Goal: Complete application form: Complete application form

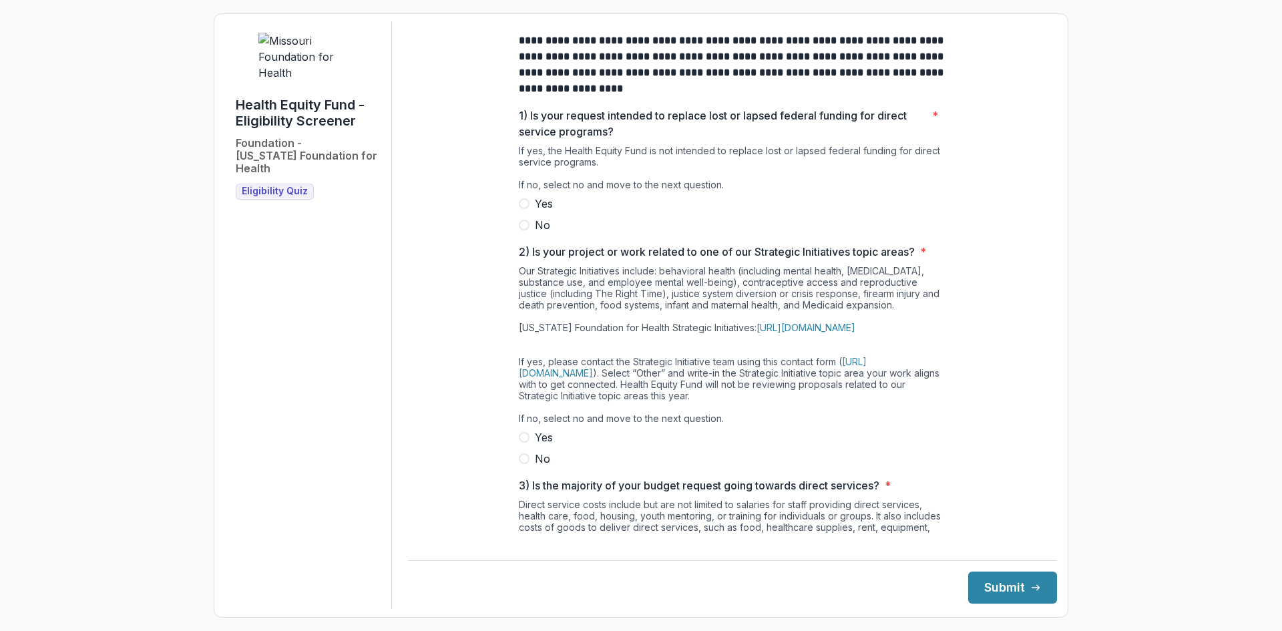
click at [540, 233] on span "No" at bounding box center [542, 225] width 15 height 16
click at [542, 467] on span "No" at bounding box center [542, 459] width 15 height 16
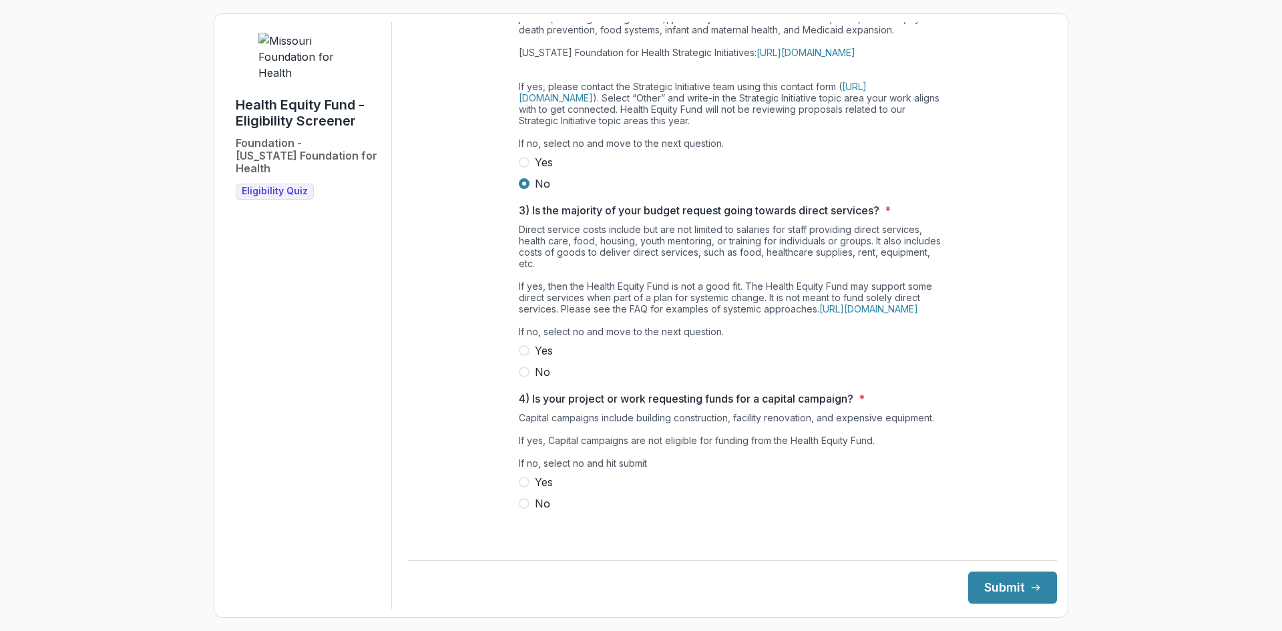
scroll to position [298, 0]
click at [541, 380] on span "No" at bounding box center [542, 372] width 15 height 16
click at [540, 511] on span "No" at bounding box center [542, 503] width 15 height 16
click at [1003, 579] on button "Submit" at bounding box center [1012, 587] width 89 height 32
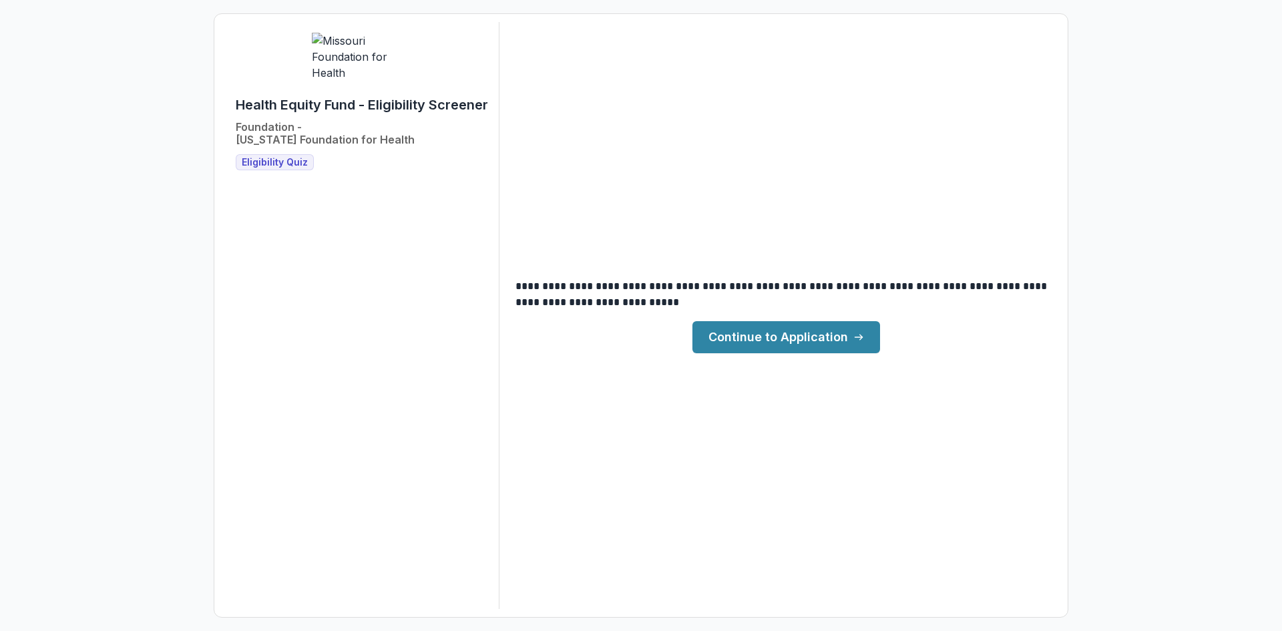
click at [809, 340] on link "Continue to Application" at bounding box center [786, 337] width 188 height 32
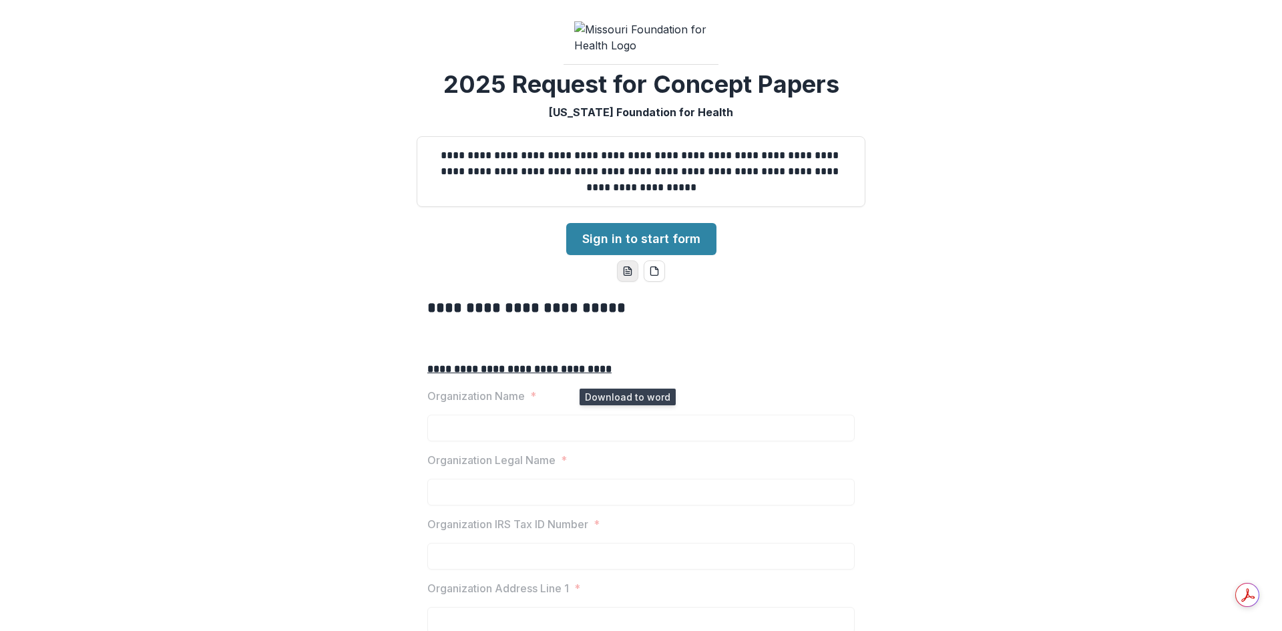
click at [628, 276] on icon "word-download" at bounding box center [627, 271] width 11 height 11
click at [674, 255] on link "Sign in to start form" at bounding box center [641, 239] width 150 height 32
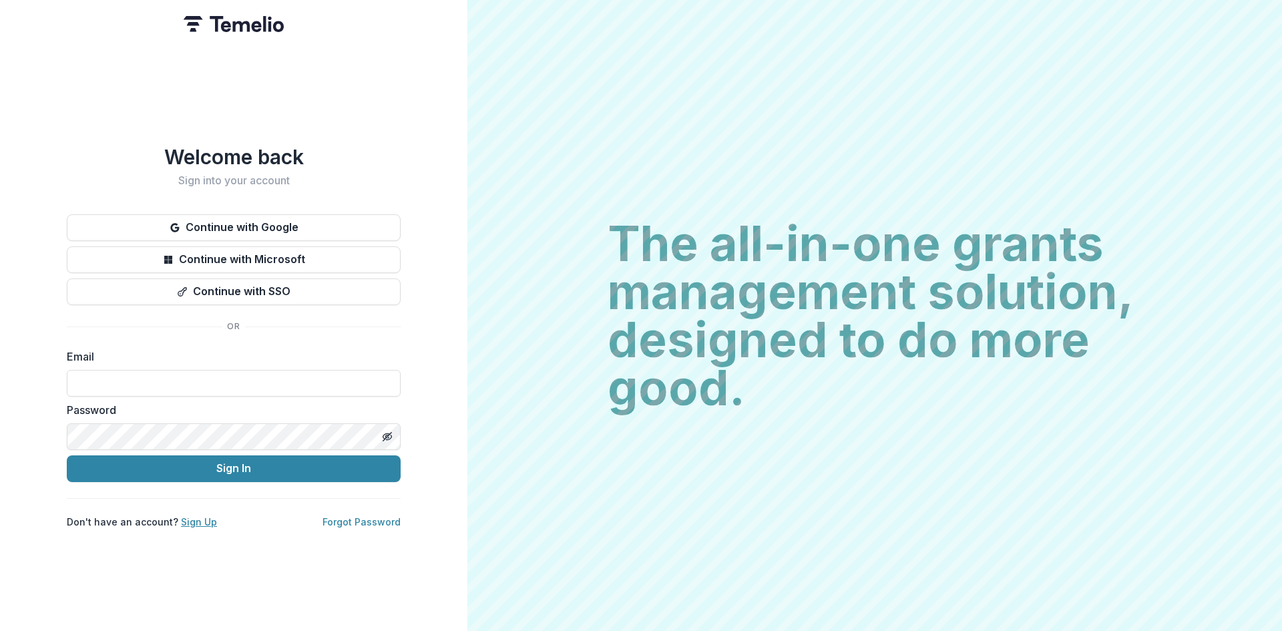
click at [200, 516] on link "Sign Up" at bounding box center [199, 521] width 36 height 11
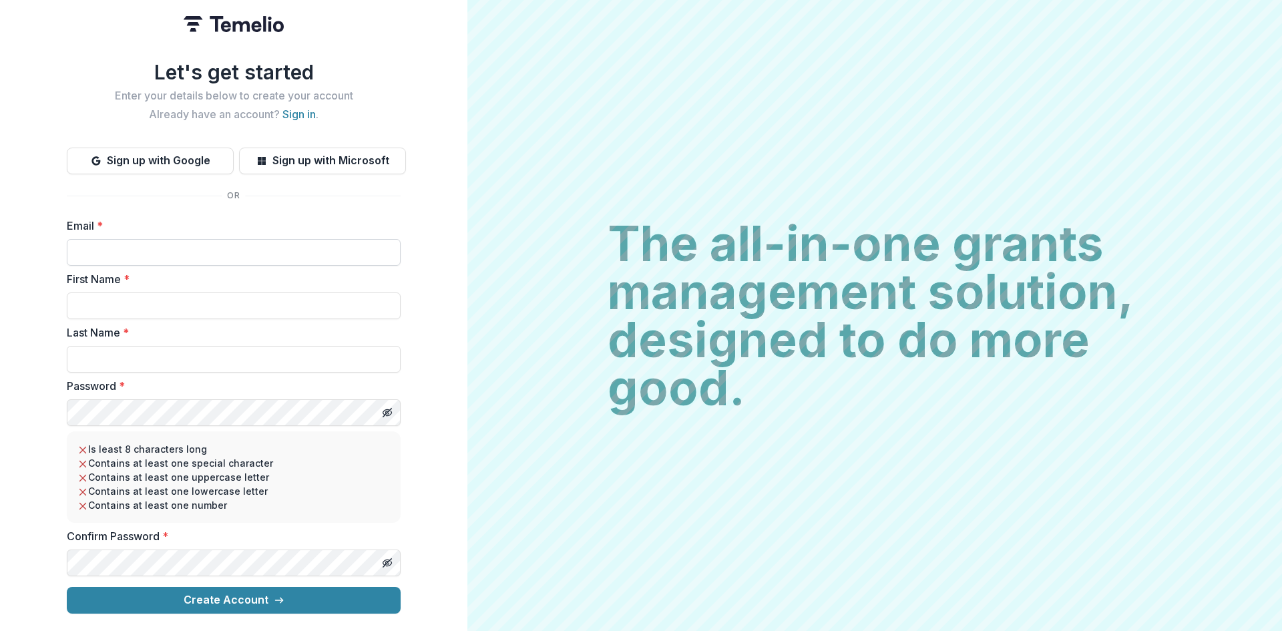
click at [194, 244] on input "Email *" at bounding box center [234, 252] width 334 height 27
type input "**********"
type input "********"
type input "*********"
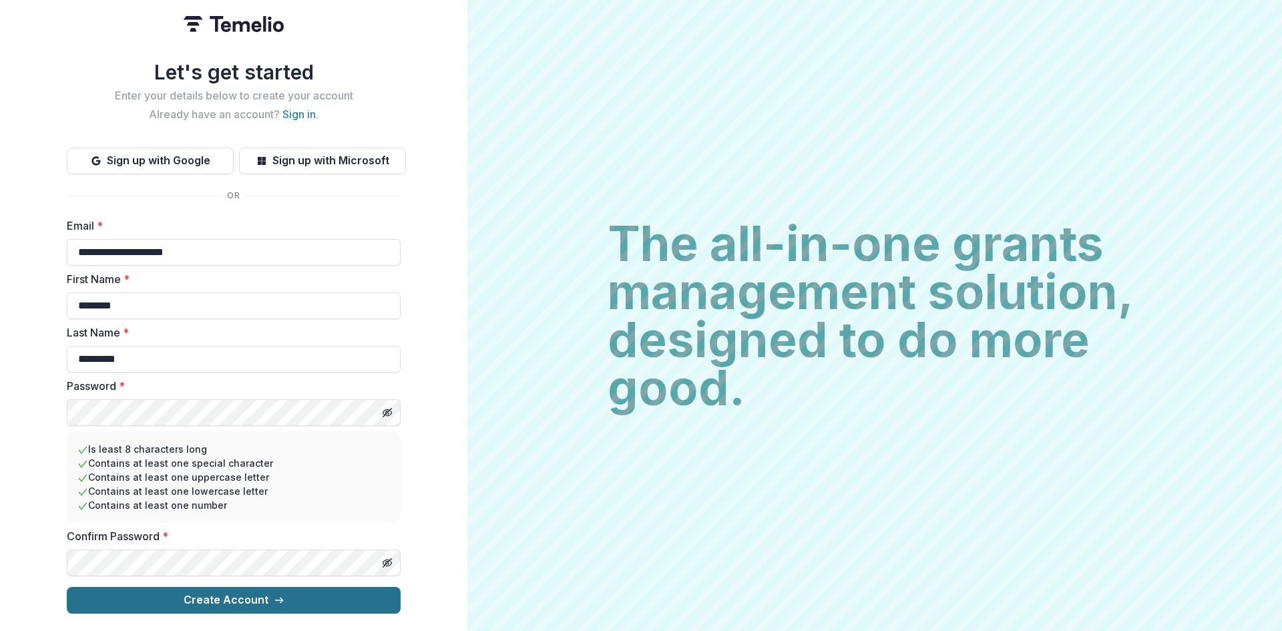
click at [221, 590] on button "Create Account" at bounding box center [234, 600] width 334 height 27
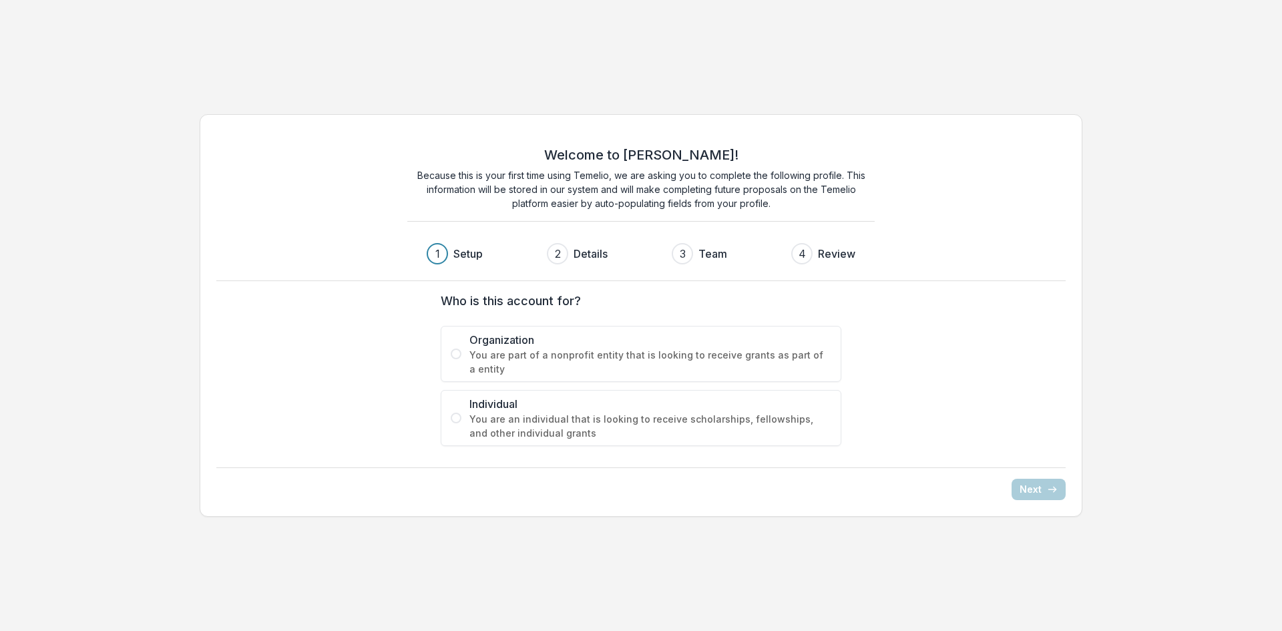
click at [575, 346] on span "Organization" at bounding box center [650, 340] width 362 height 16
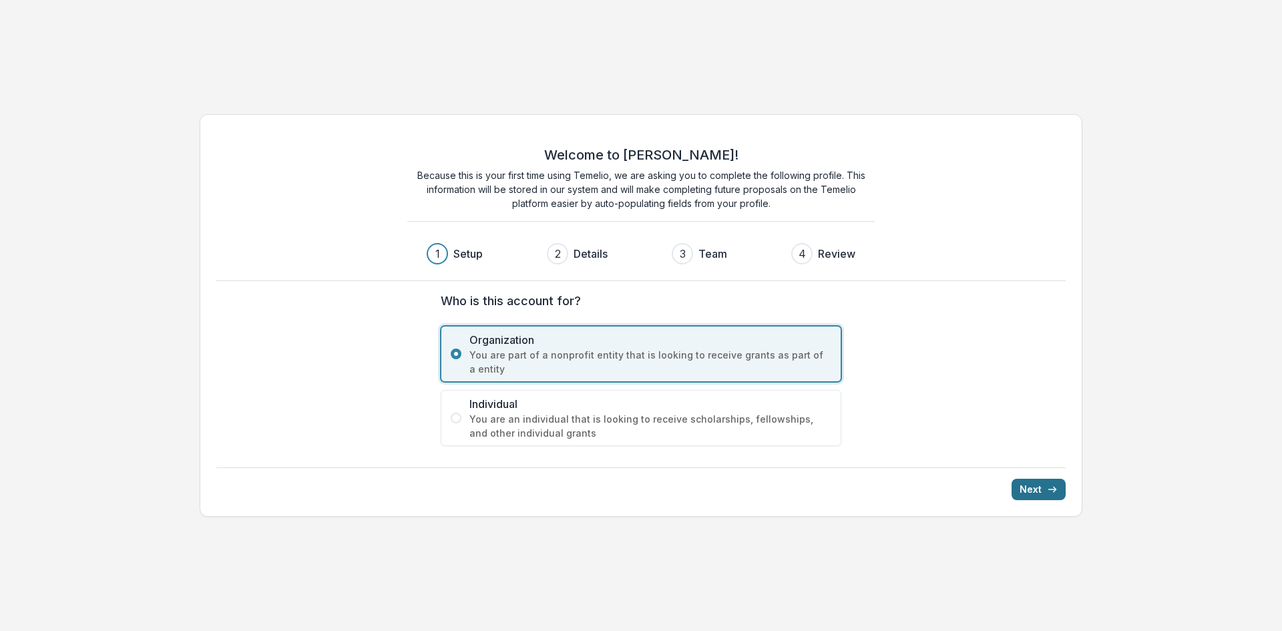
click at [1036, 483] on button "Next" at bounding box center [1038, 489] width 54 height 21
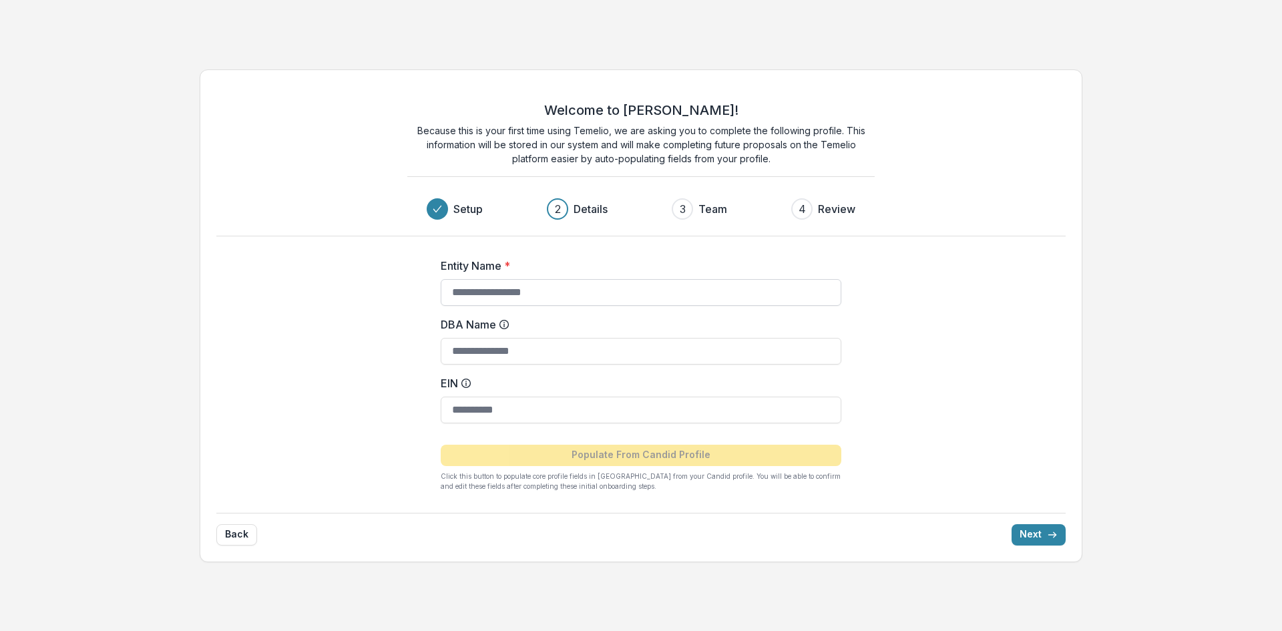
click at [609, 292] on input "Entity Name *" at bounding box center [641, 292] width 400 height 27
type input "**********"
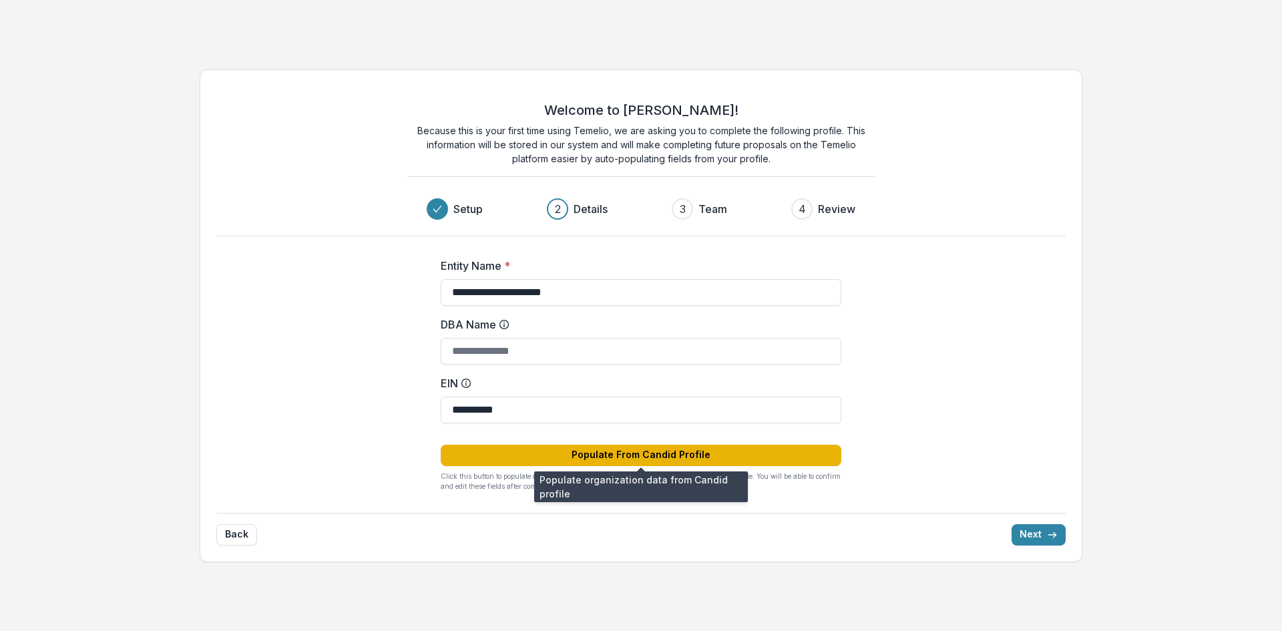
type input "**********"
click at [735, 456] on button "Populate From Candid Profile" at bounding box center [641, 455] width 400 height 21
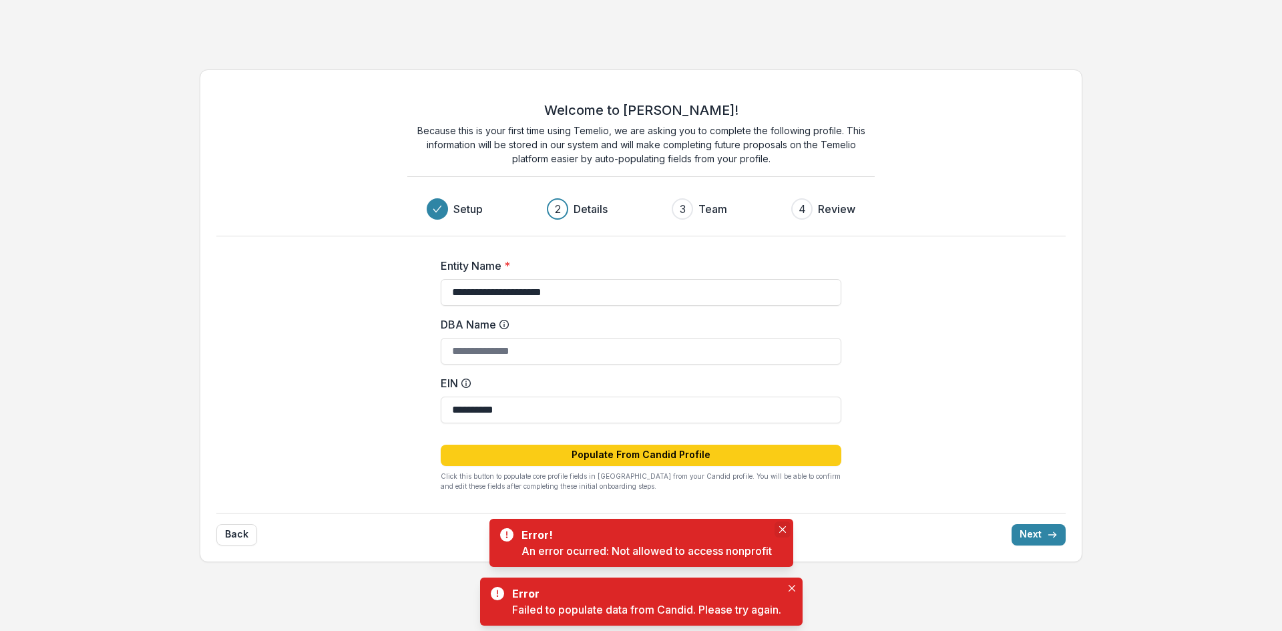
click at [782, 527] on icon "Close" at bounding box center [782, 529] width 7 height 7
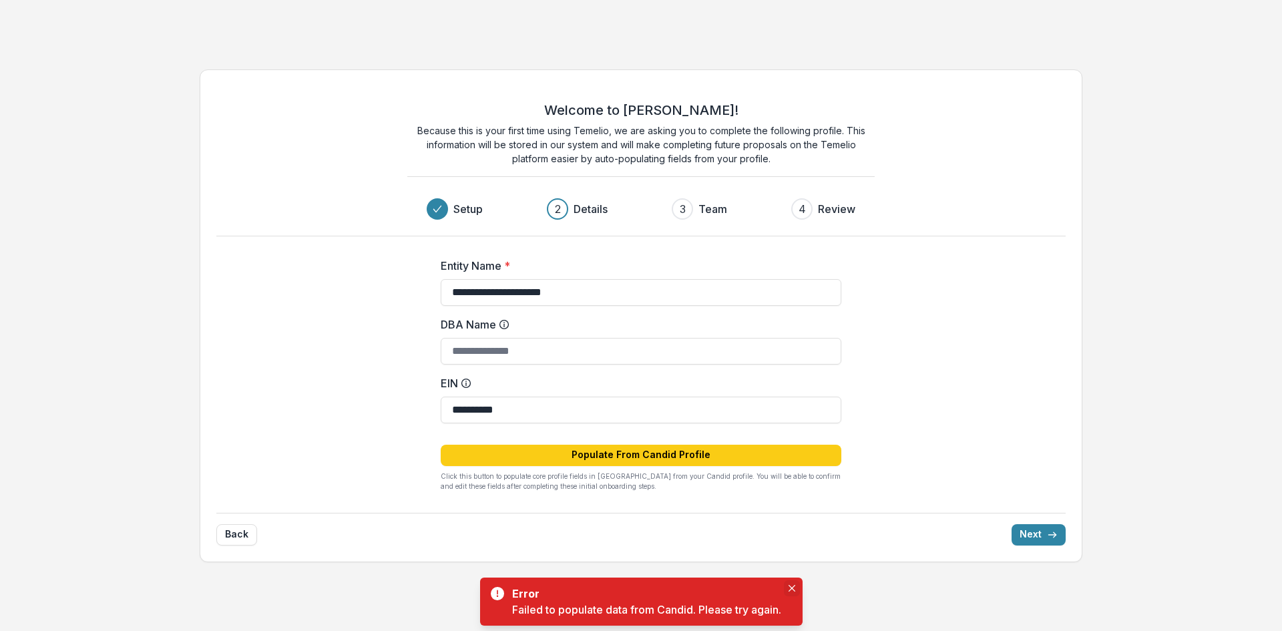
click at [792, 587] on icon "Close" at bounding box center [791, 588] width 7 height 7
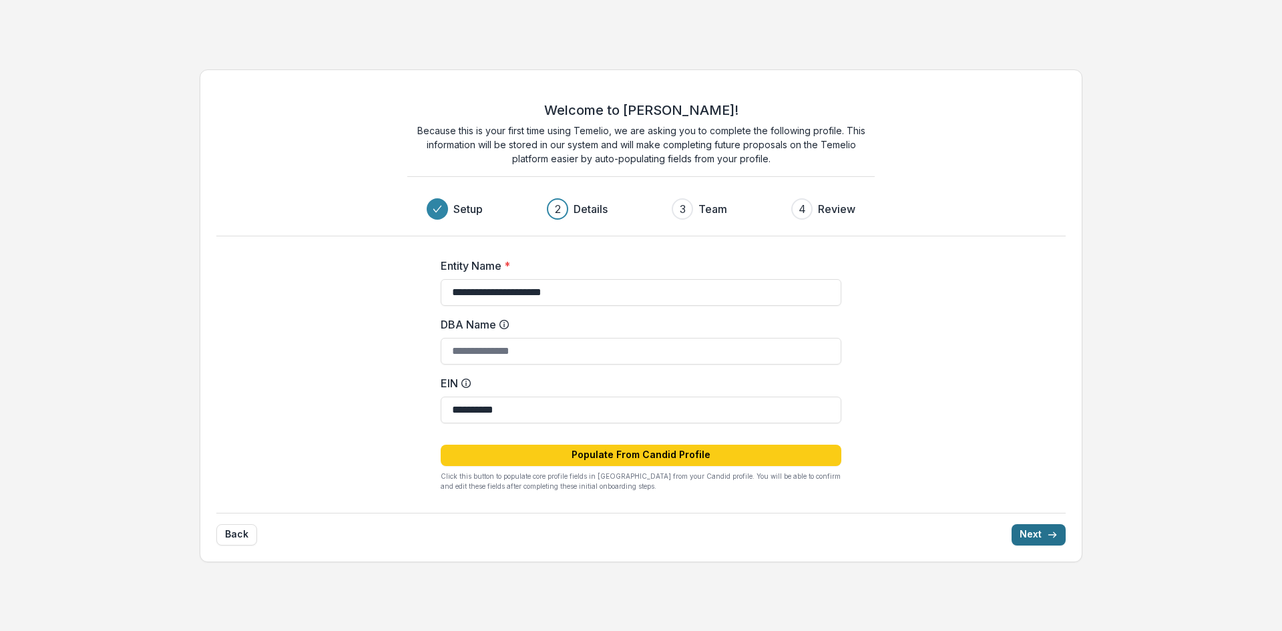
click at [1040, 535] on button "Next" at bounding box center [1038, 534] width 54 height 21
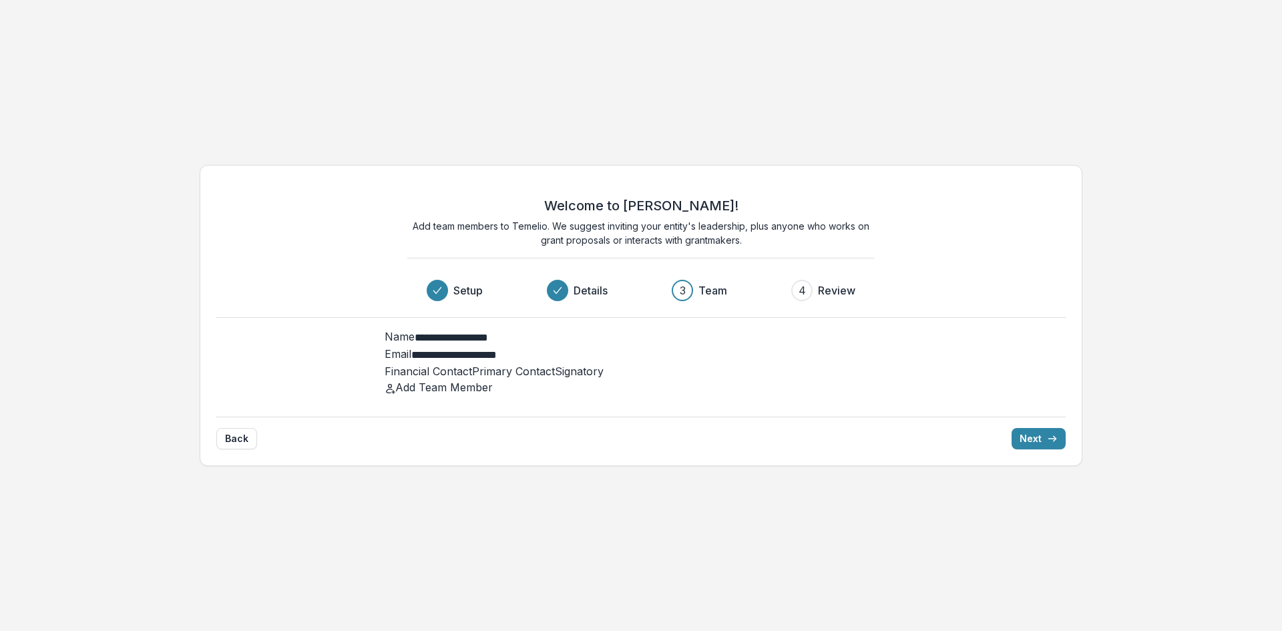
click at [521, 336] on input "**********" at bounding box center [468, 338] width 107 height 16
click at [555, 364] on span "Primary Contact" at bounding box center [513, 370] width 83 height 13
type input "**********"
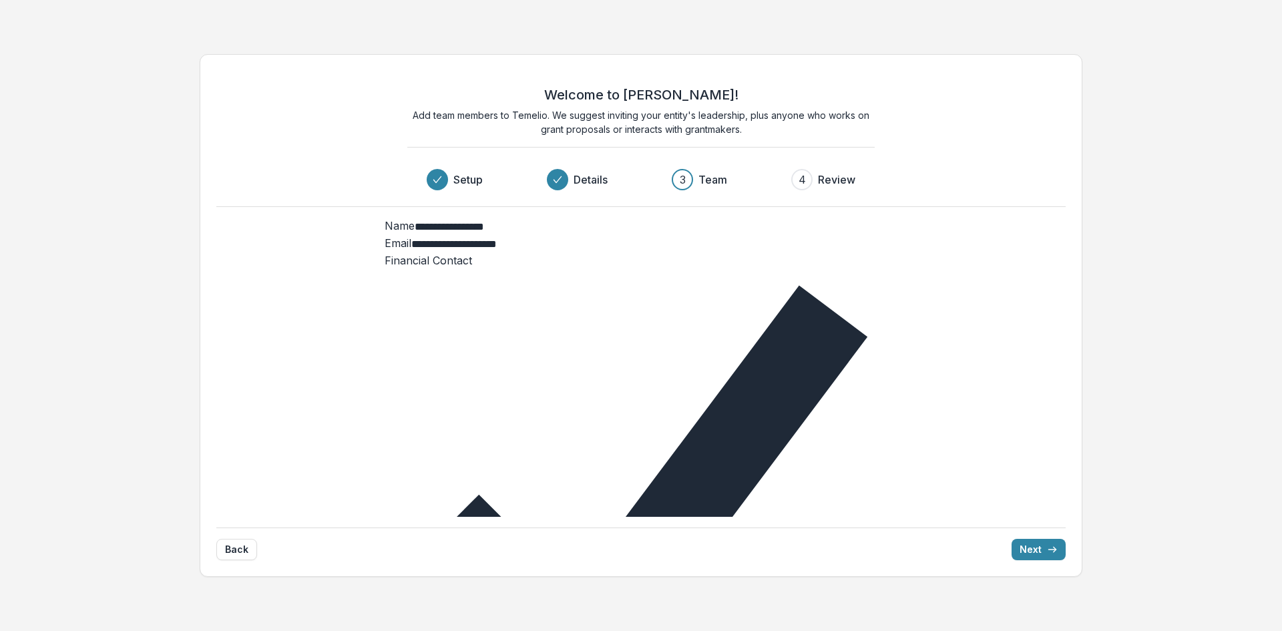
click at [1047, 544] on icon "submit" at bounding box center [1052, 549] width 11 height 11
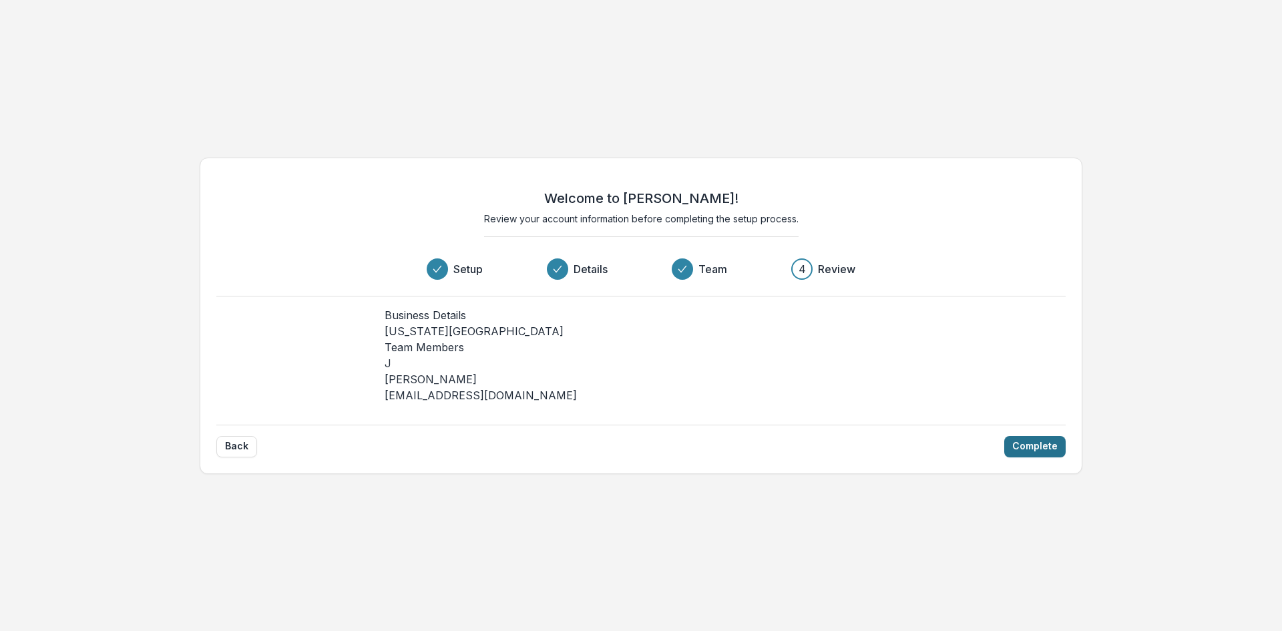
click at [1032, 457] on button "Complete" at bounding box center [1034, 446] width 61 height 21
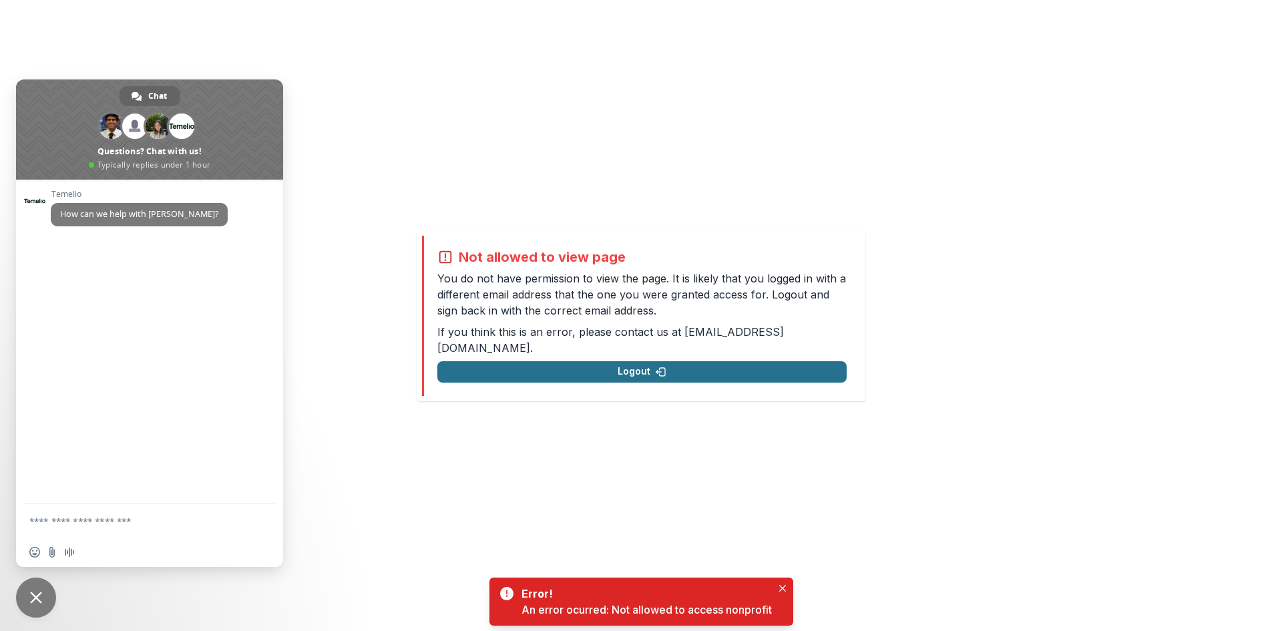
click at [700, 363] on button "Logout" at bounding box center [641, 371] width 409 height 21
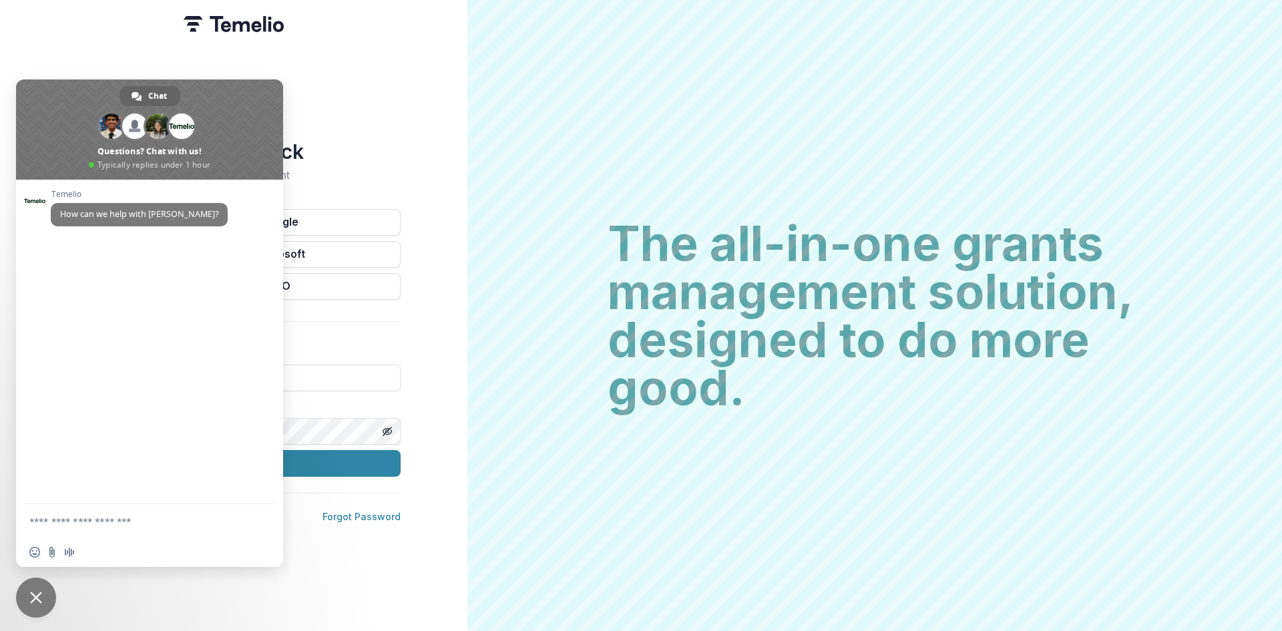
click at [370, 122] on div "Welcome back Sign into your account Continue with Google Continue with Microsof…" at bounding box center [233, 315] width 467 height 631
click at [37, 591] on span "Close chat" at bounding box center [36, 597] width 12 height 12
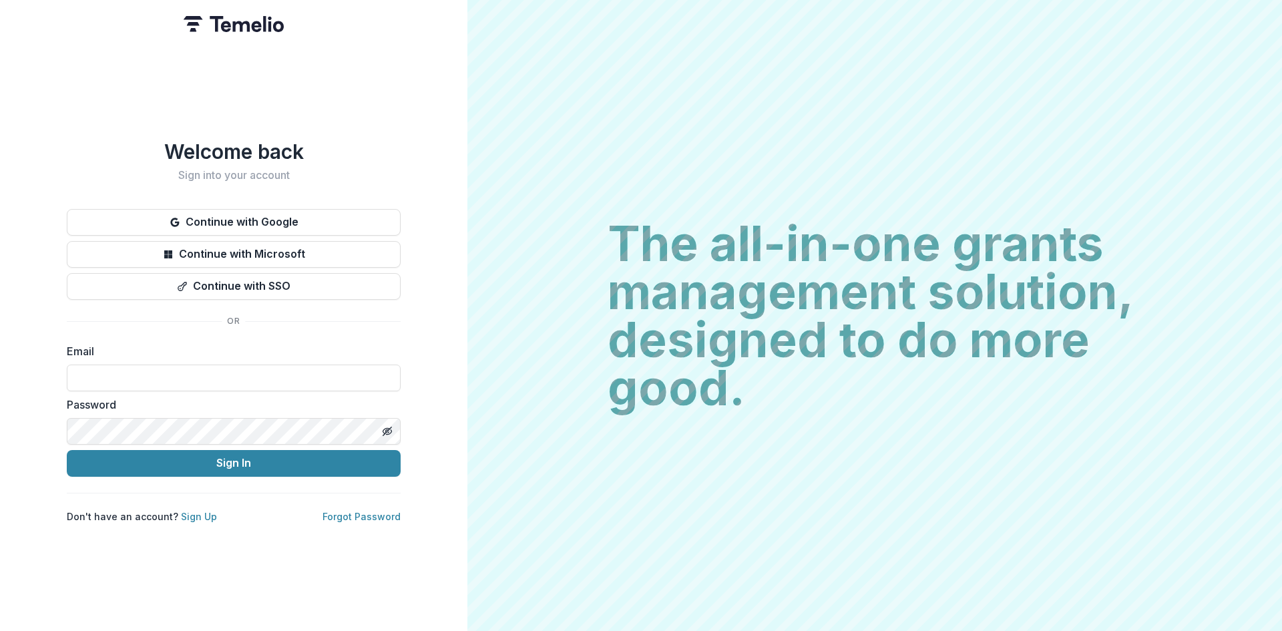
click at [142, 358] on label "Email" at bounding box center [230, 351] width 326 height 16
click at [135, 382] on input at bounding box center [234, 377] width 334 height 27
type input "**********"
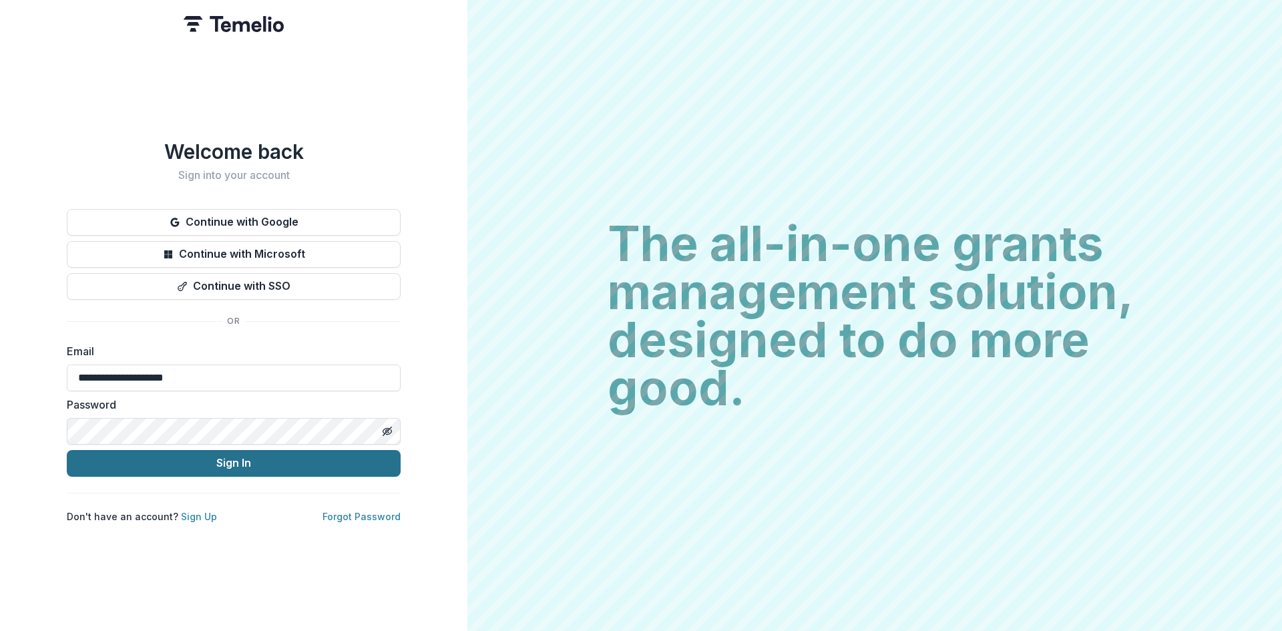
click at [168, 461] on button "Sign In" at bounding box center [234, 463] width 334 height 27
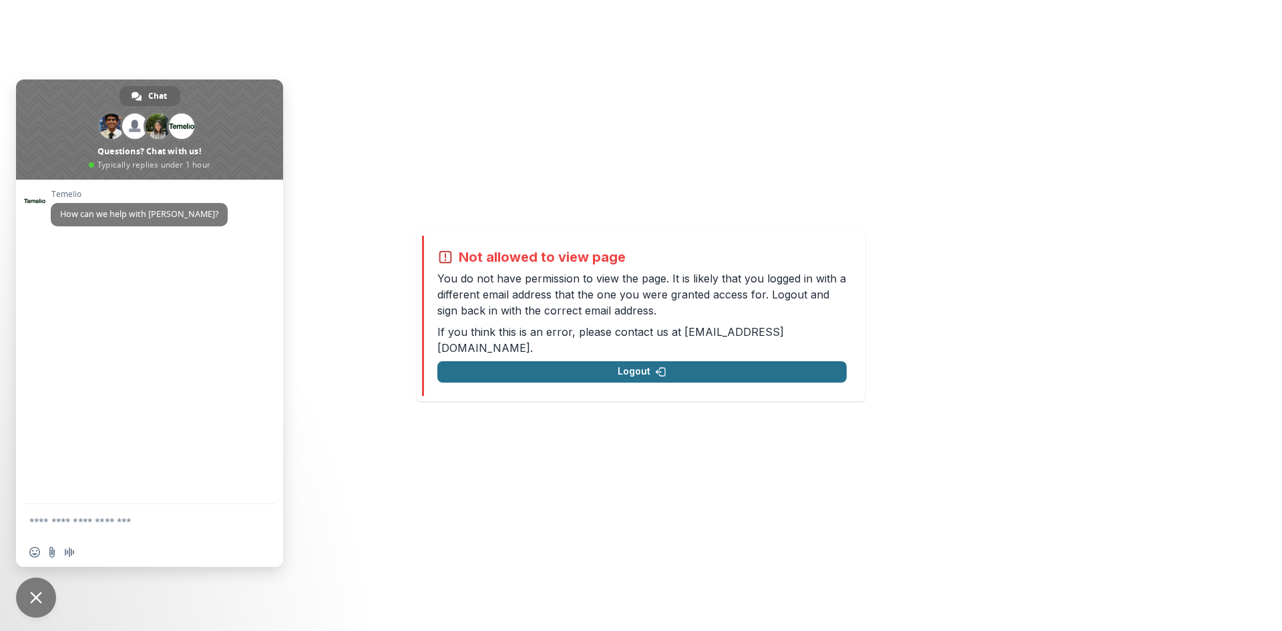
click at [647, 361] on button "Logout" at bounding box center [641, 371] width 409 height 21
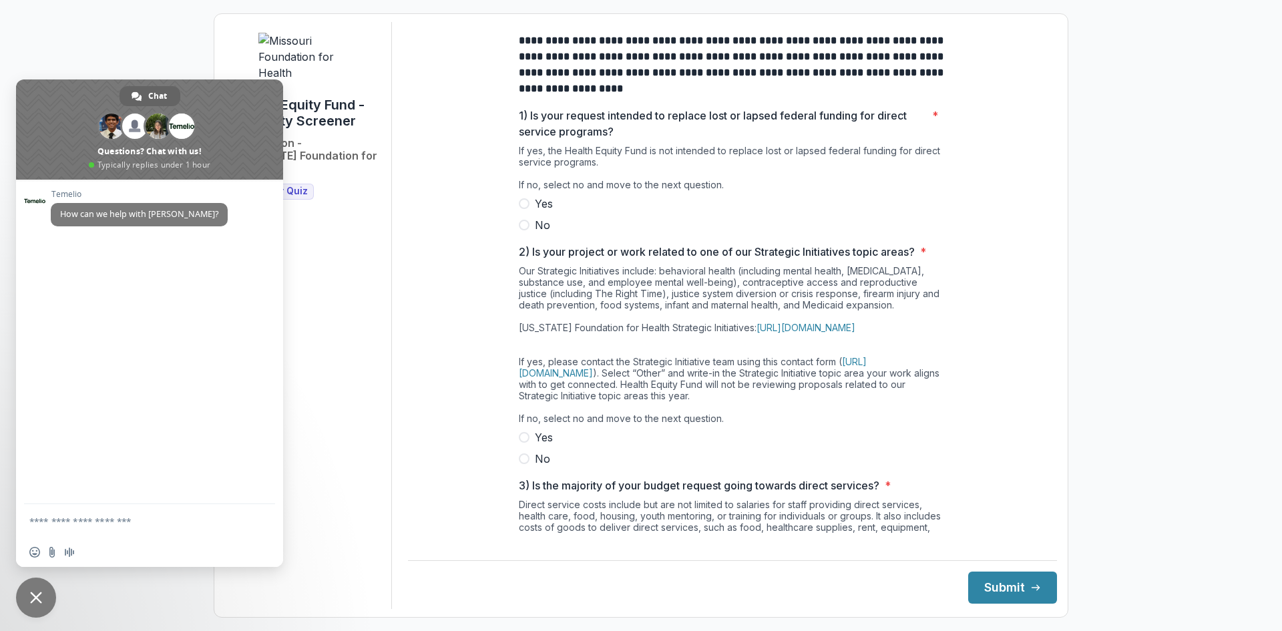
click at [519, 230] on span at bounding box center [524, 225] width 11 height 11
click at [526, 464] on span at bounding box center [524, 458] width 11 height 11
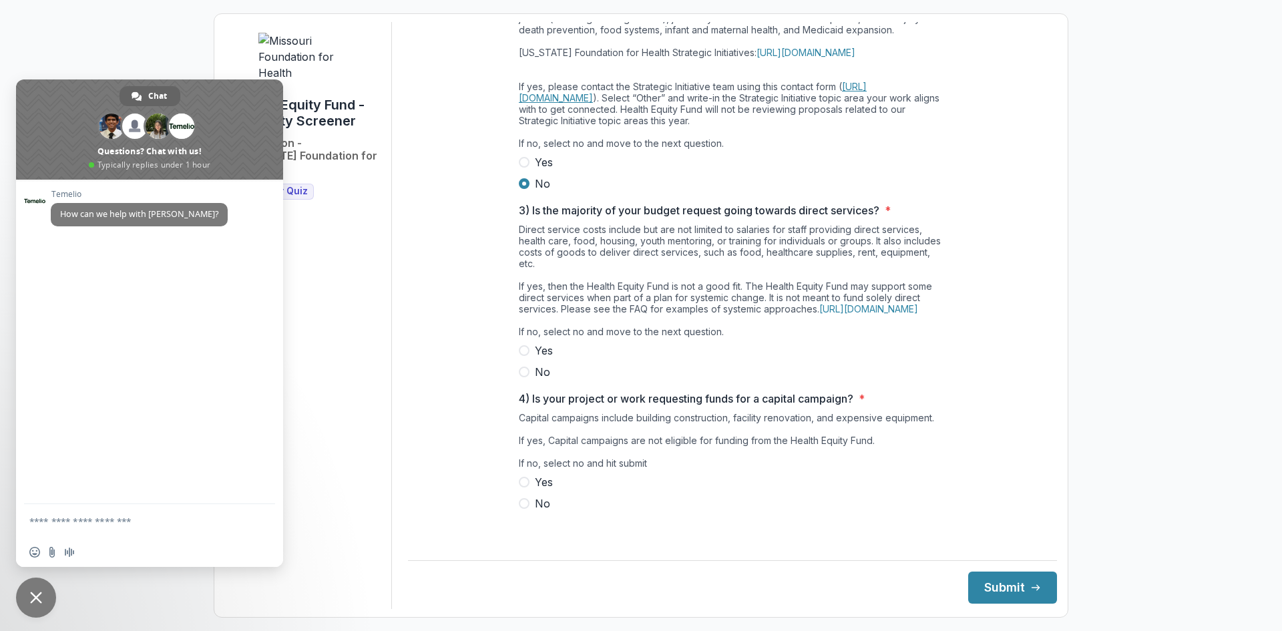
scroll to position [298, 0]
click at [521, 377] on span at bounding box center [524, 371] width 11 height 11
click at [528, 511] on label "No" at bounding box center [732, 503] width 427 height 16
click at [994, 585] on button "Submit" at bounding box center [1012, 587] width 89 height 32
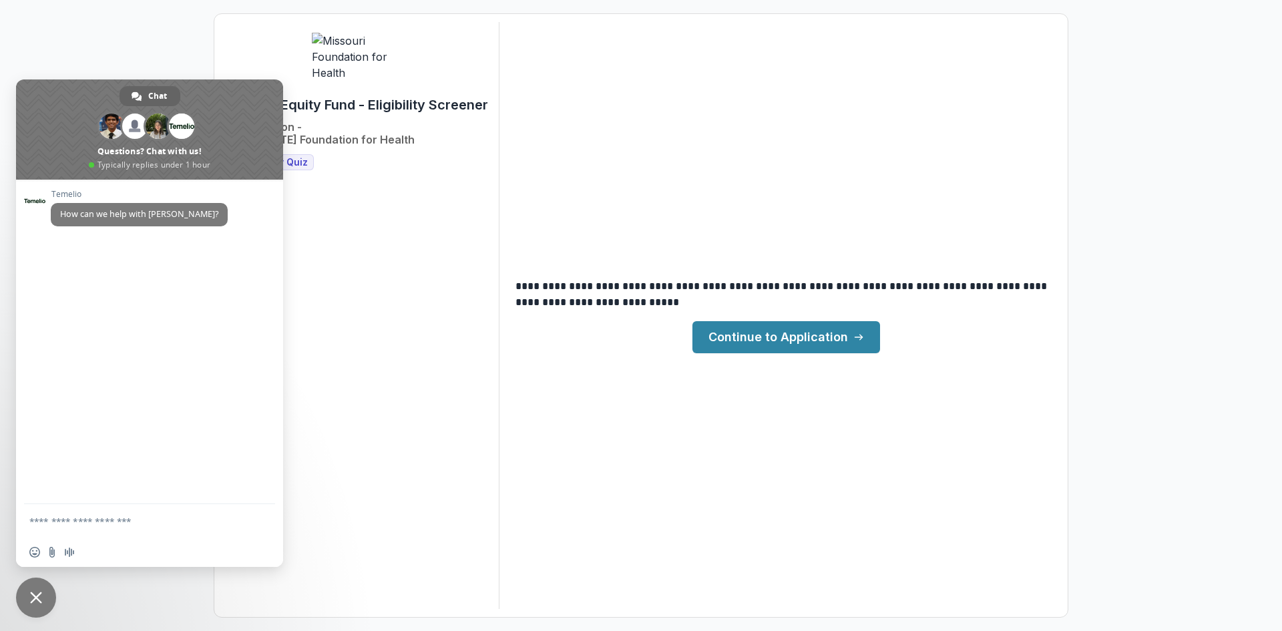
click at [822, 339] on link "Continue to Application" at bounding box center [786, 337] width 188 height 32
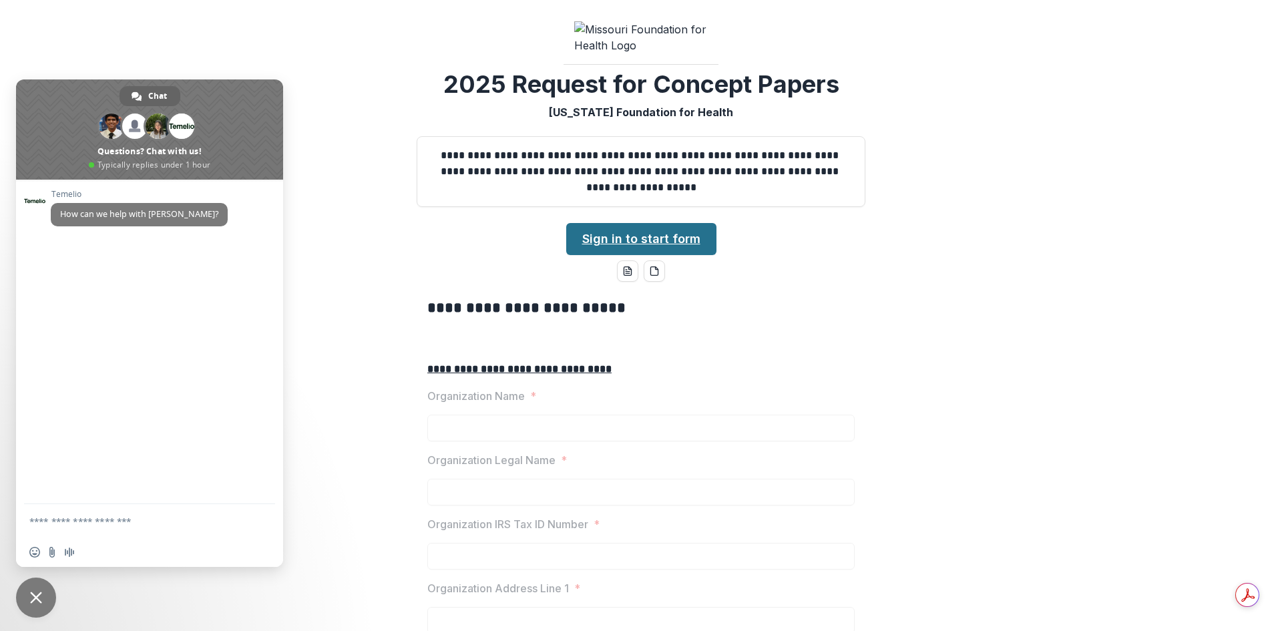
click at [663, 255] on link "Sign in to start form" at bounding box center [641, 239] width 150 height 32
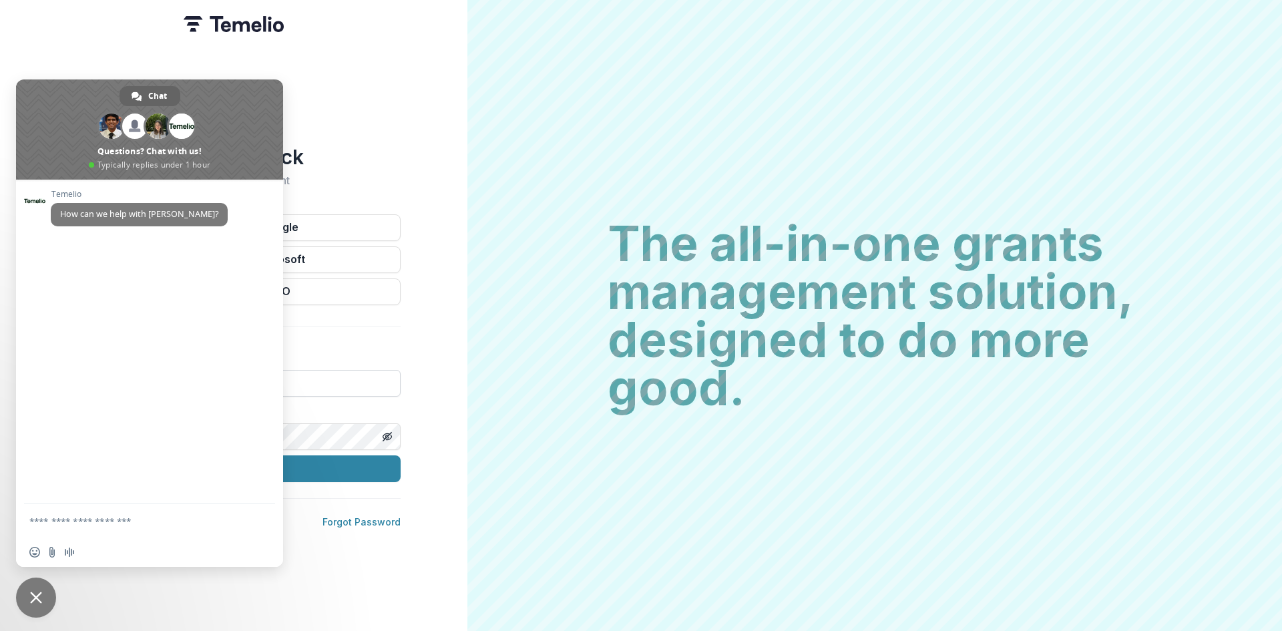
click at [244, 379] on div "[PERSON_NAME] How can we help with [PERSON_NAME]?" at bounding box center [149, 342] width 267 height 324
click at [37, 603] on span "Close chat" at bounding box center [36, 597] width 40 height 40
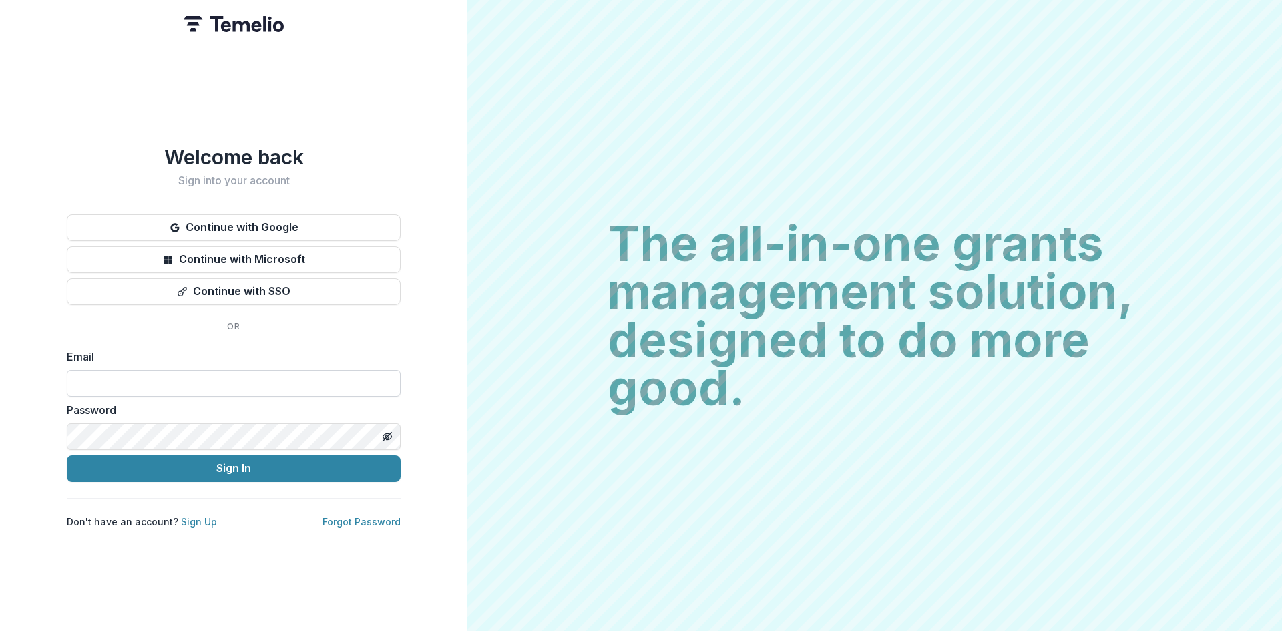
click at [139, 371] on input at bounding box center [234, 383] width 334 height 27
type input "**********"
click at [112, 468] on button "Sign In" at bounding box center [234, 468] width 334 height 27
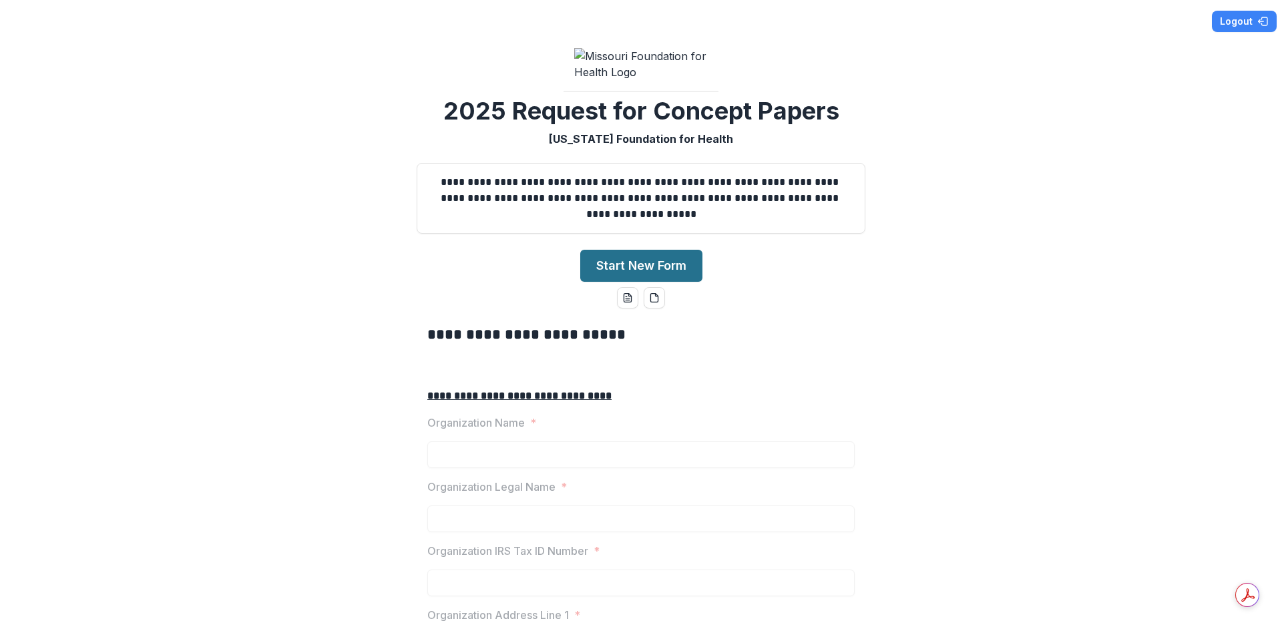
click at [691, 282] on button "Start New Form" at bounding box center [641, 266] width 122 height 32
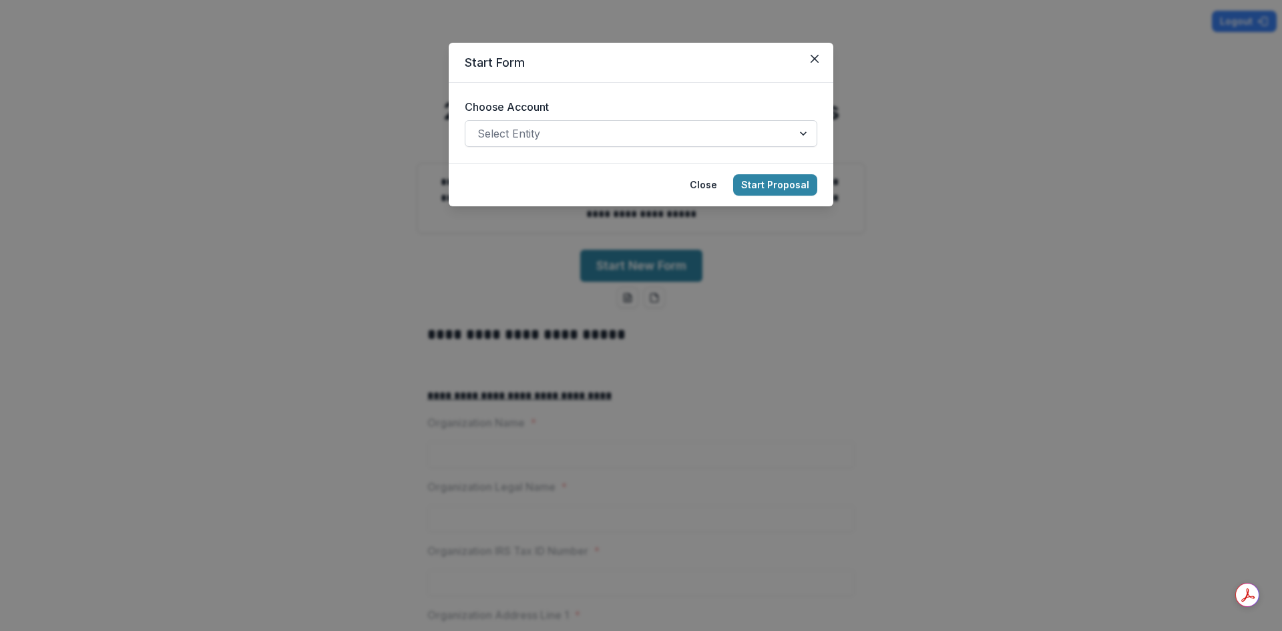
click at [597, 138] on div at bounding box center [628, 133] width 303 height 19
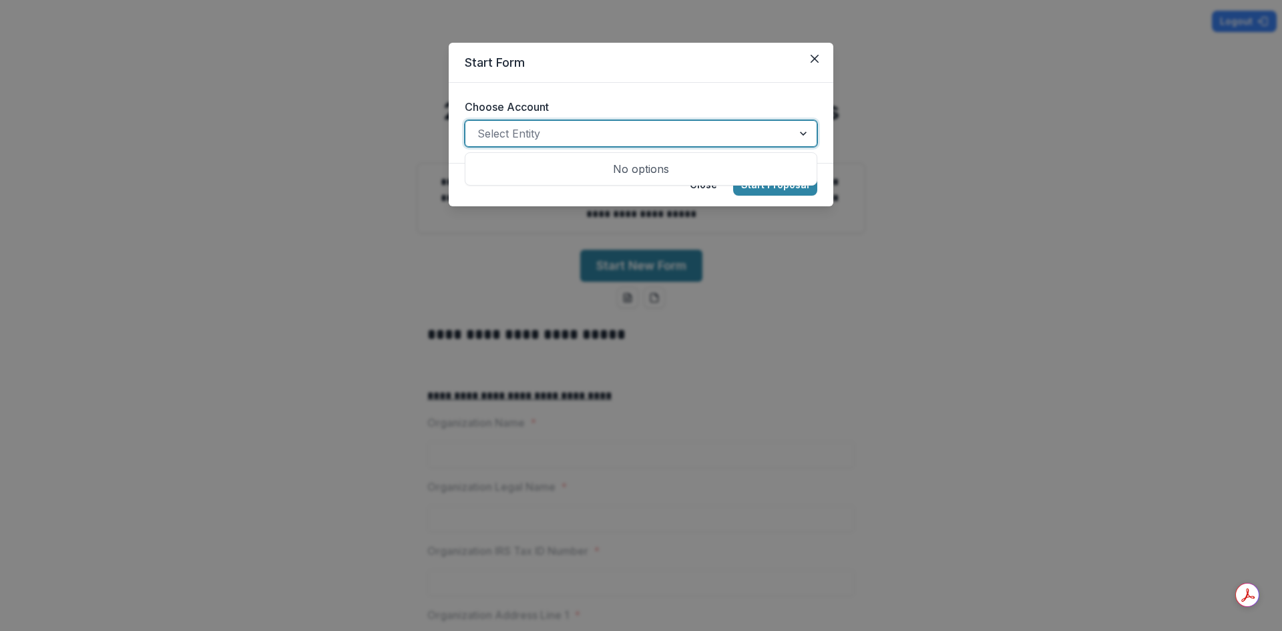
click at [597, 138] on div at bounding box center [628, 133] width 303 height 19
click at [633, 133] on div at bounding box center [628, 133] width 303 height 19
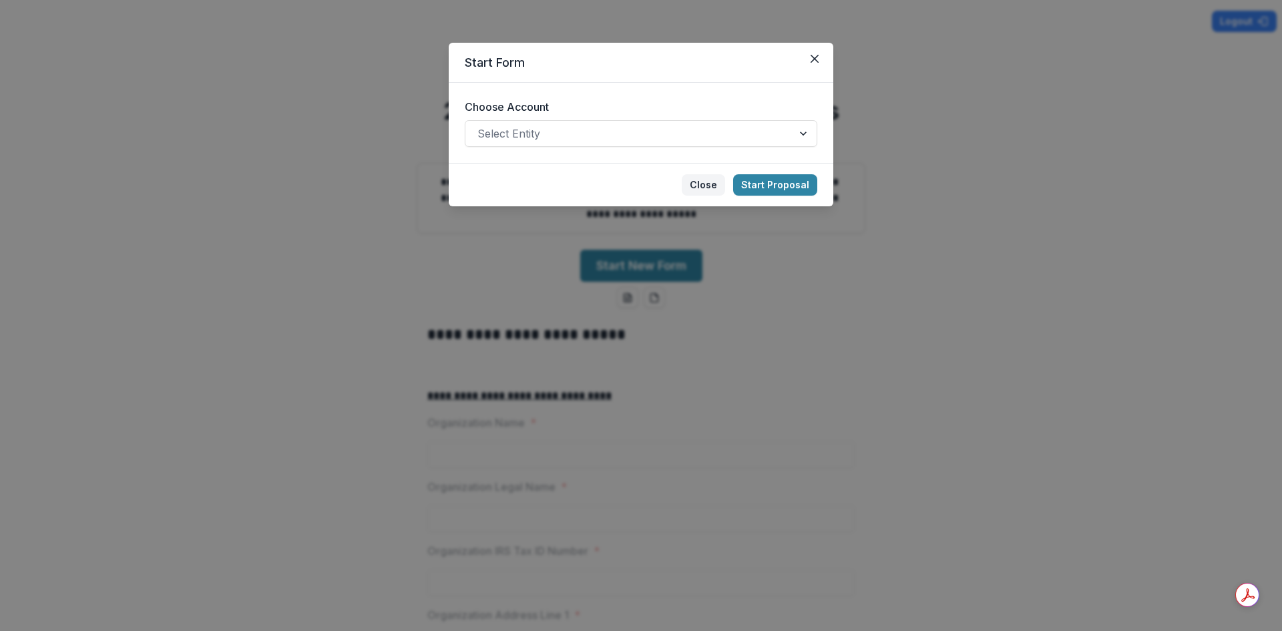
click at [711, 189] on button "Close" at bounding box center [703, 184] width 43 height 21
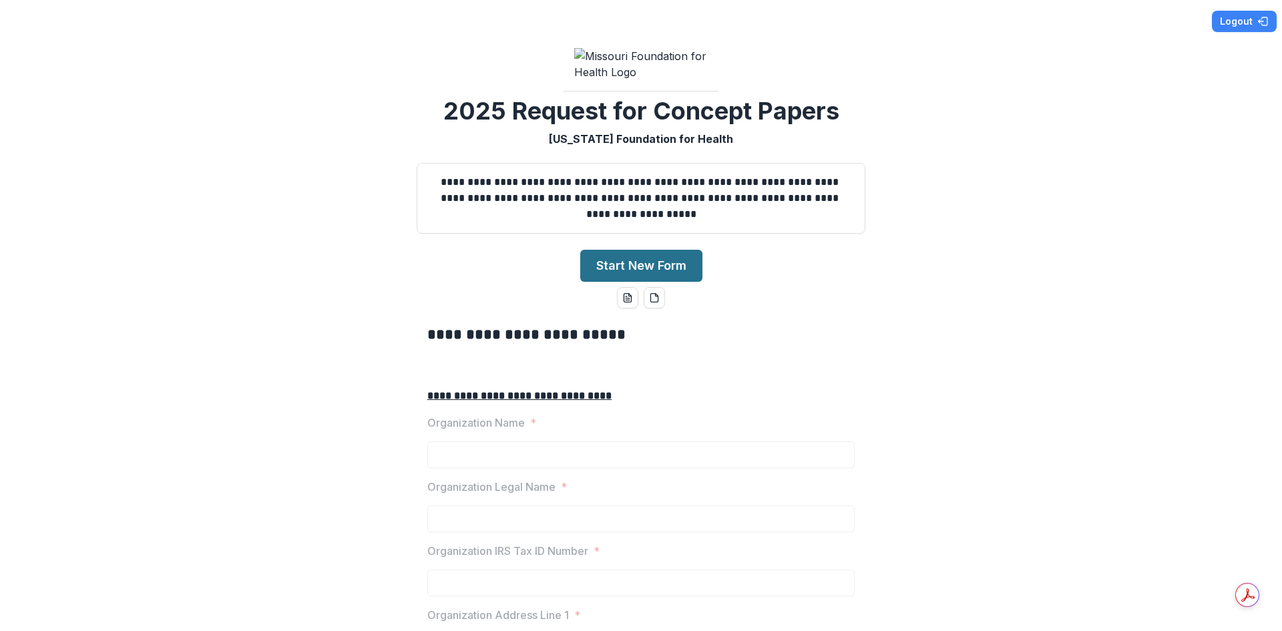
click at [661, 282] on button "Start New Form" at bounding box center [641, 266] width 122 height 32
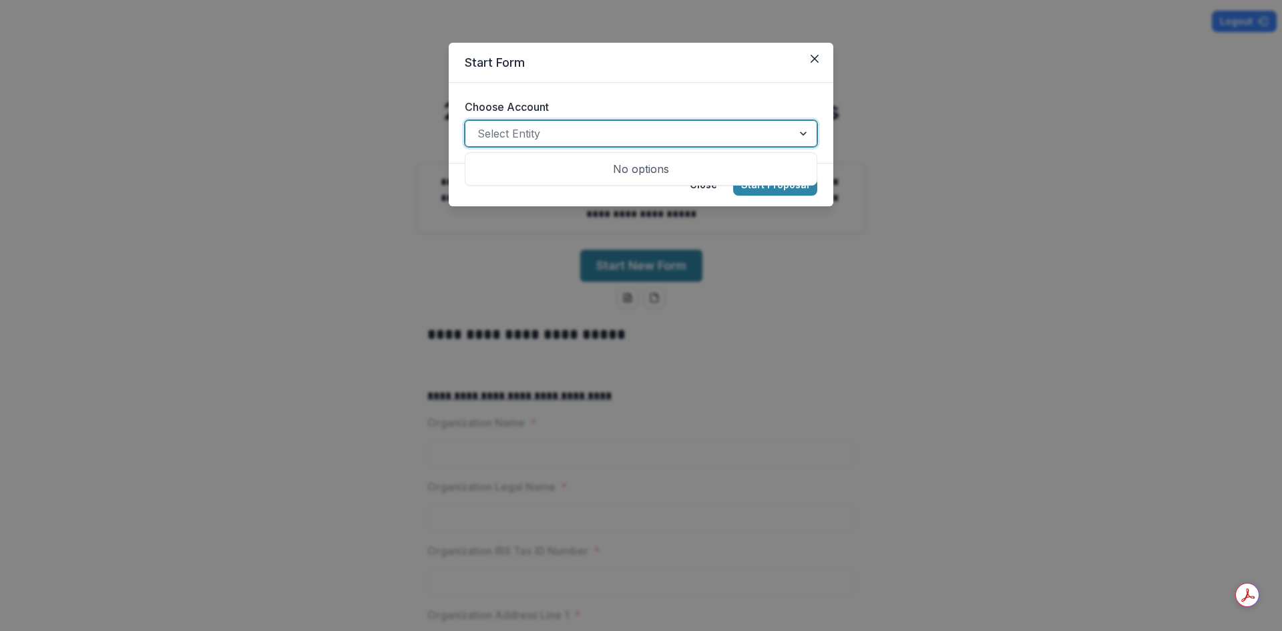
click at [587, 137] on div at bounding box center [628, 133] width 303 height 19
click at [641, 172] on div "No options" at bounding box center [641, 169] width 346 height 27
click at [554, 136] on div at bounding box center [628, 133] width 303 height 19
click at [707, 178] on button "Close" at bounding box center [703, 184] width 43 height 21
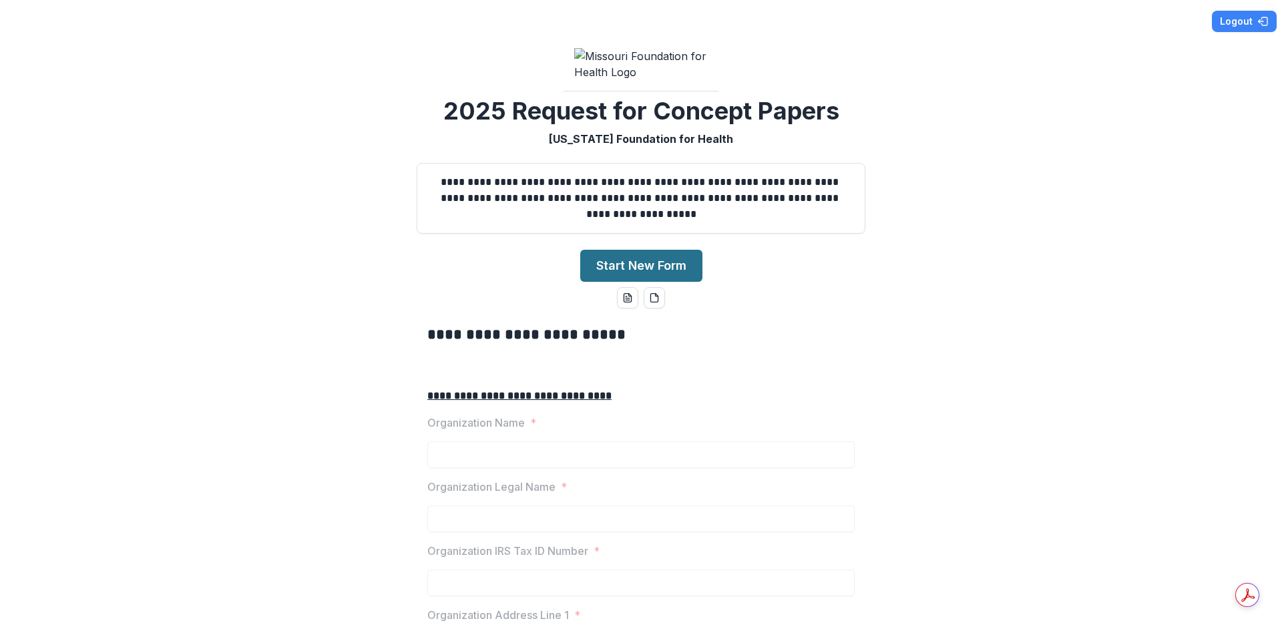
click at [637, 282] on button "Start New Form" at bounding box center [641, 266] width 122 height 32
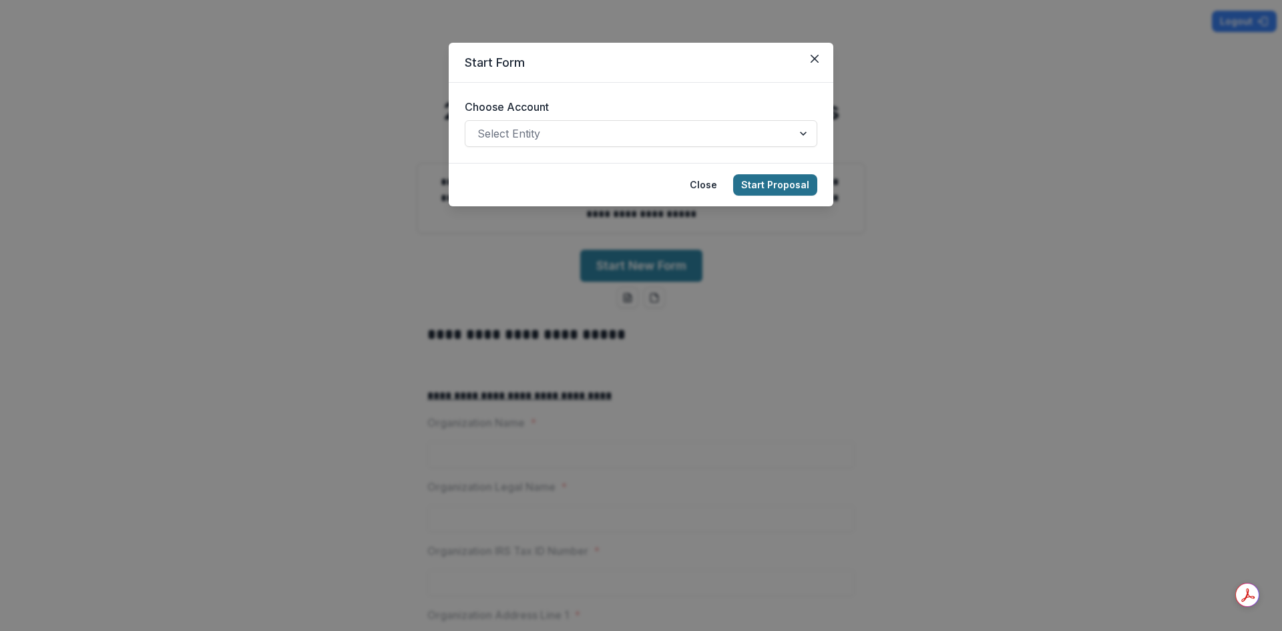
click at [784, 184] on button "Start Proposal" at bounding box center [775, 184] width 84 height 21
click at [816, 58] on icon "Close" at bounding box center [814, 59] width 8 height 8
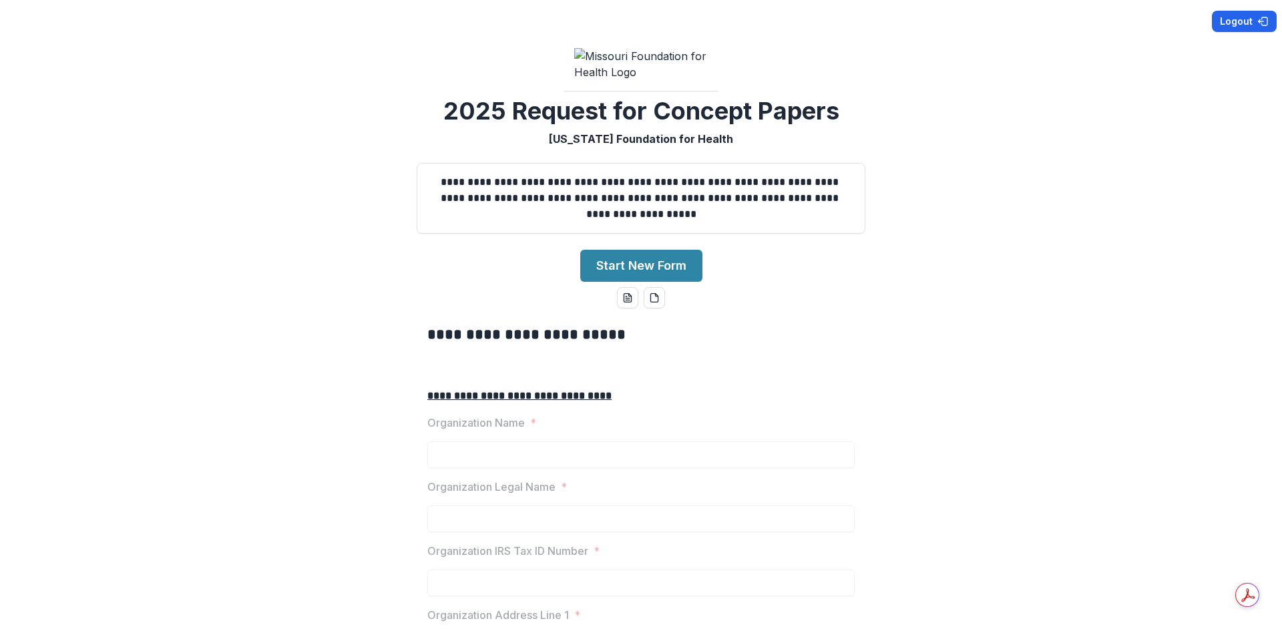
click at [1227, 16] on button "Logout" at bounding box center [1243, 21] width 65 height 21
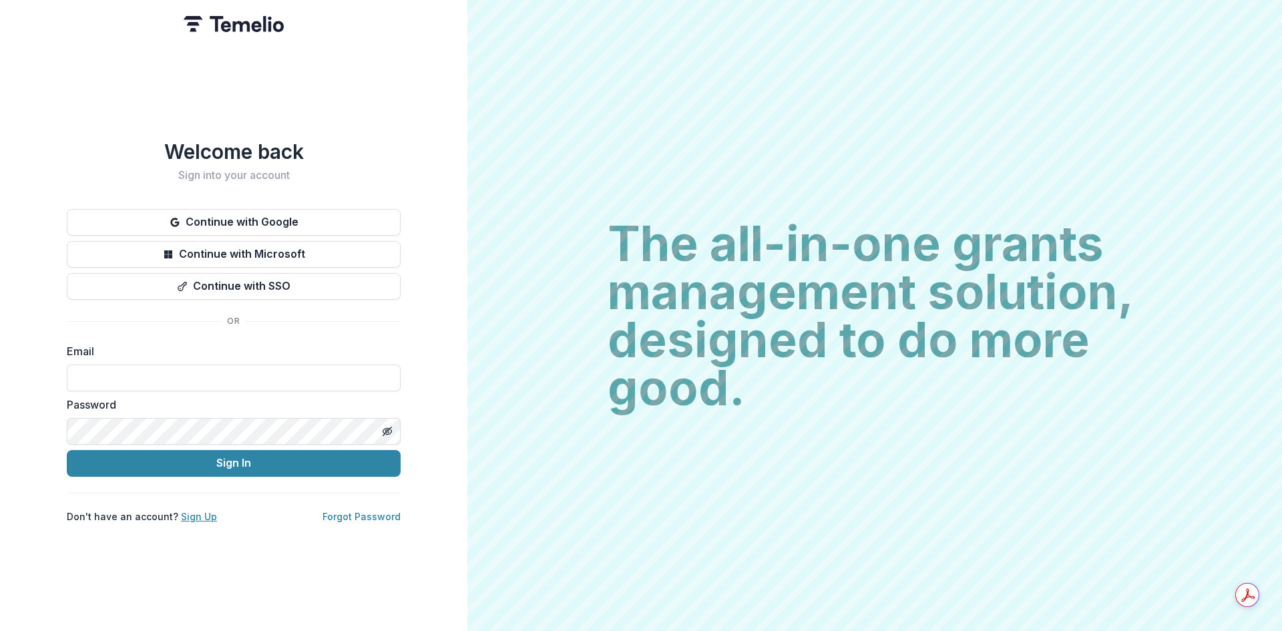
click at [199, 511] on link "Sign Up" at bounding box center [199, 516] width 36 height 11
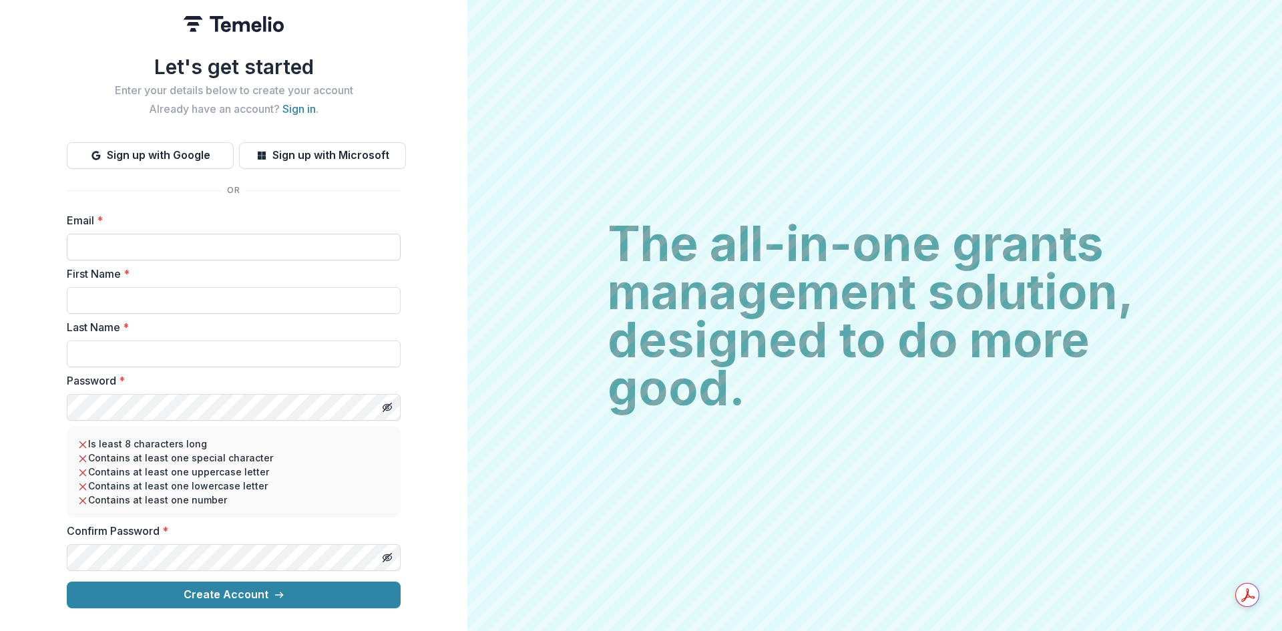
click at [190, 254] on input "Email *" at bounding box center [234, 247] width 334 height 27
type input "**********"
type input "********"
type input "*"
type input "********"
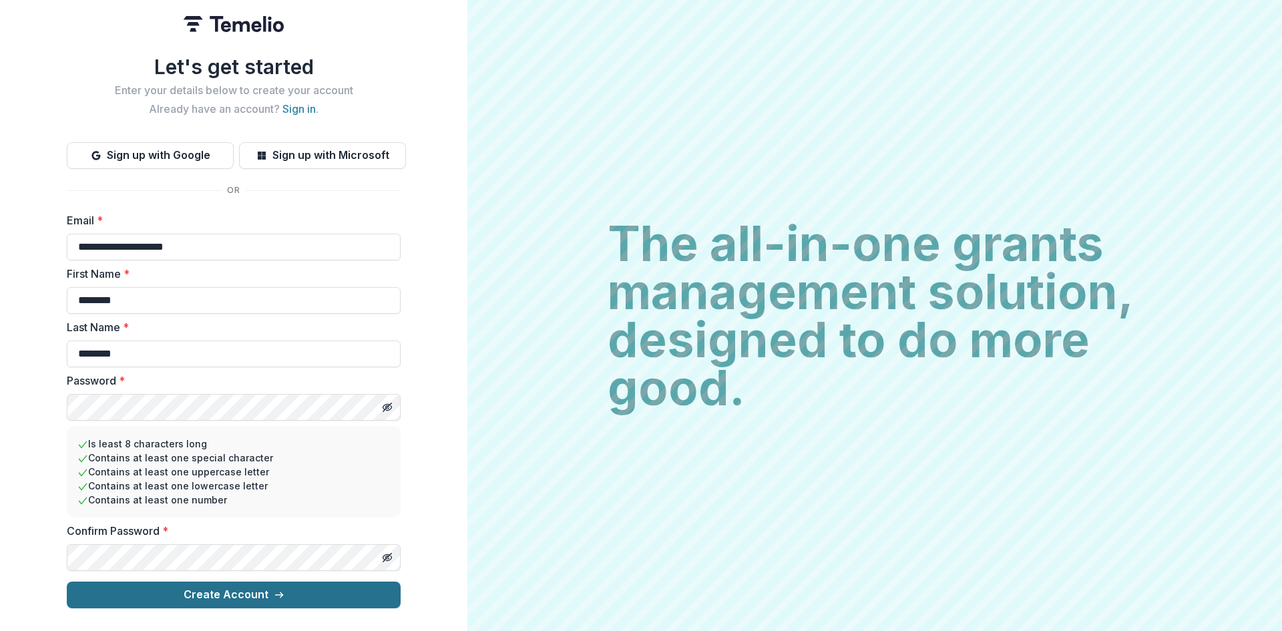
click at [226, 587] on button "Create Account" at bounding box center [234, 594] width 334 height 27
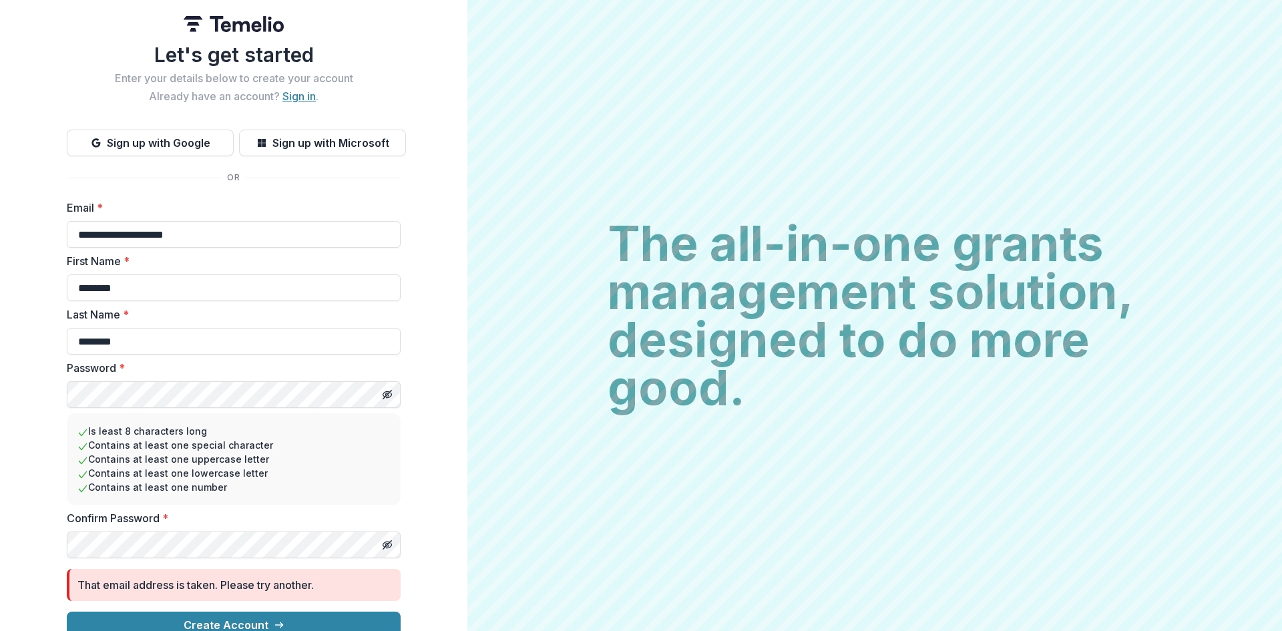
click at [296, 101] on link "Sign in" at bounding box center [298, 95] width 33 height 13
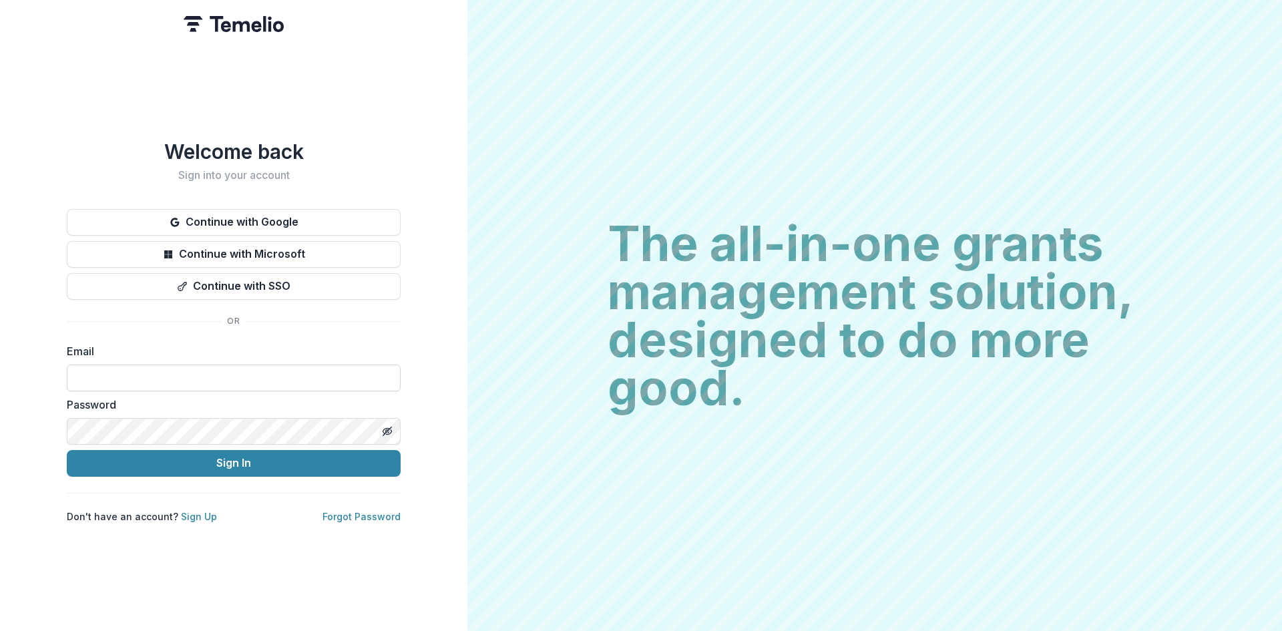
click at [234, 375] on input at bounding box center [234, 377] width 334 height 27
type input "**********"
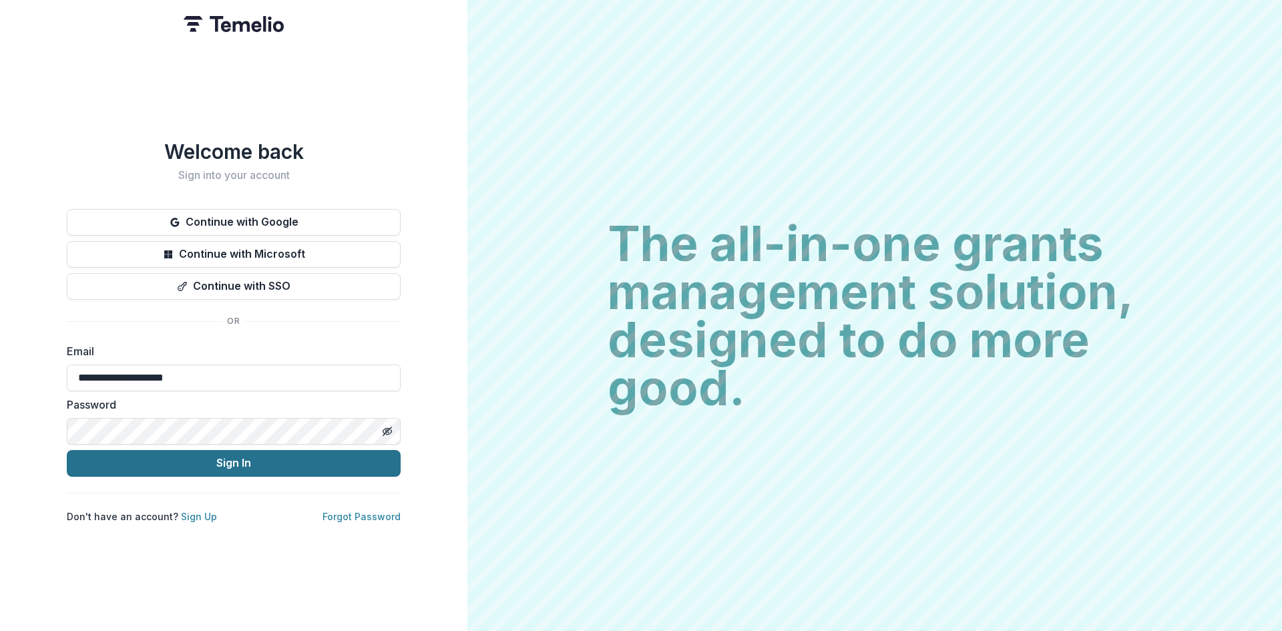
click at [331, 468] on button "Sign In" at bounding box center [234, 463] width 334 height 27
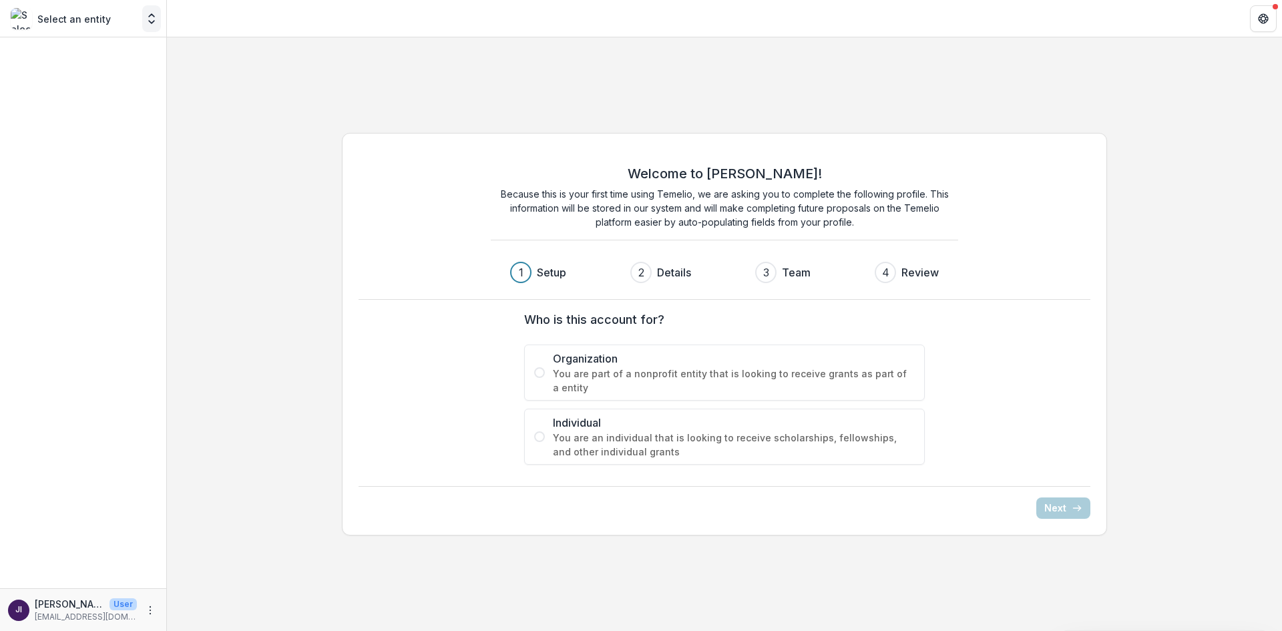
click at [154, 18] on icon "Open entity switcher" at bounding box center [151, 18] width 13 height 13
click at [570, 358] on span "Organization" at bounding box center [734, 358] width 362 height 16
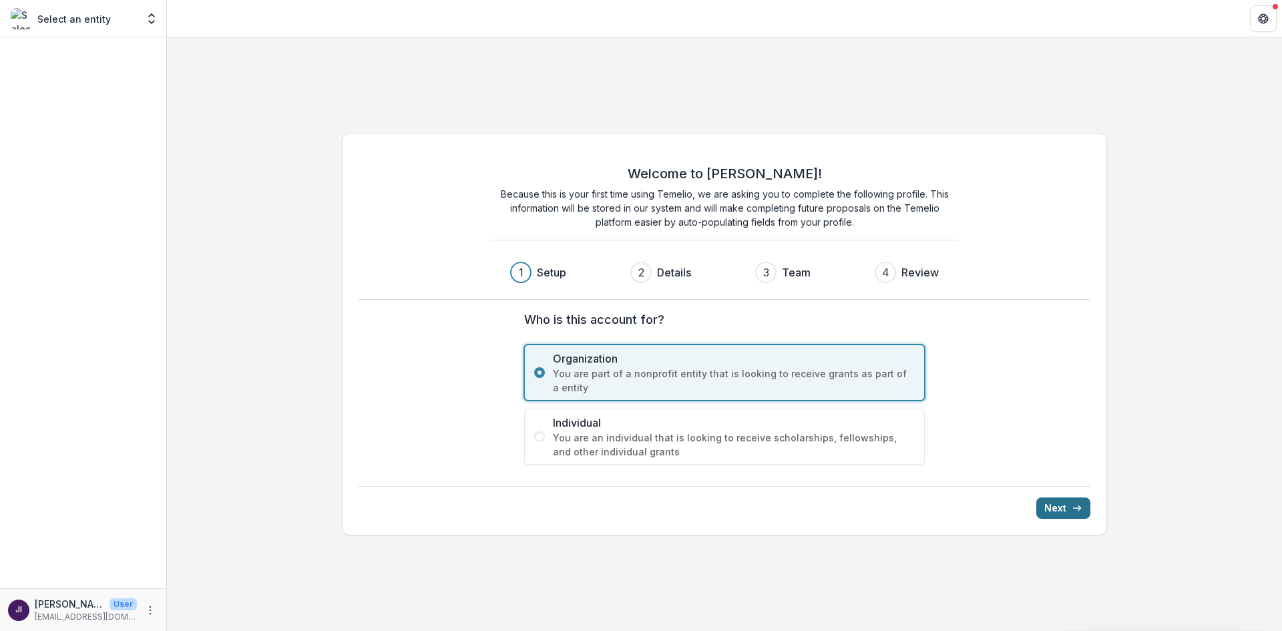
click at [1077, 511] on icon "submit" at bounding box center [1076, 508] width 11 height 11
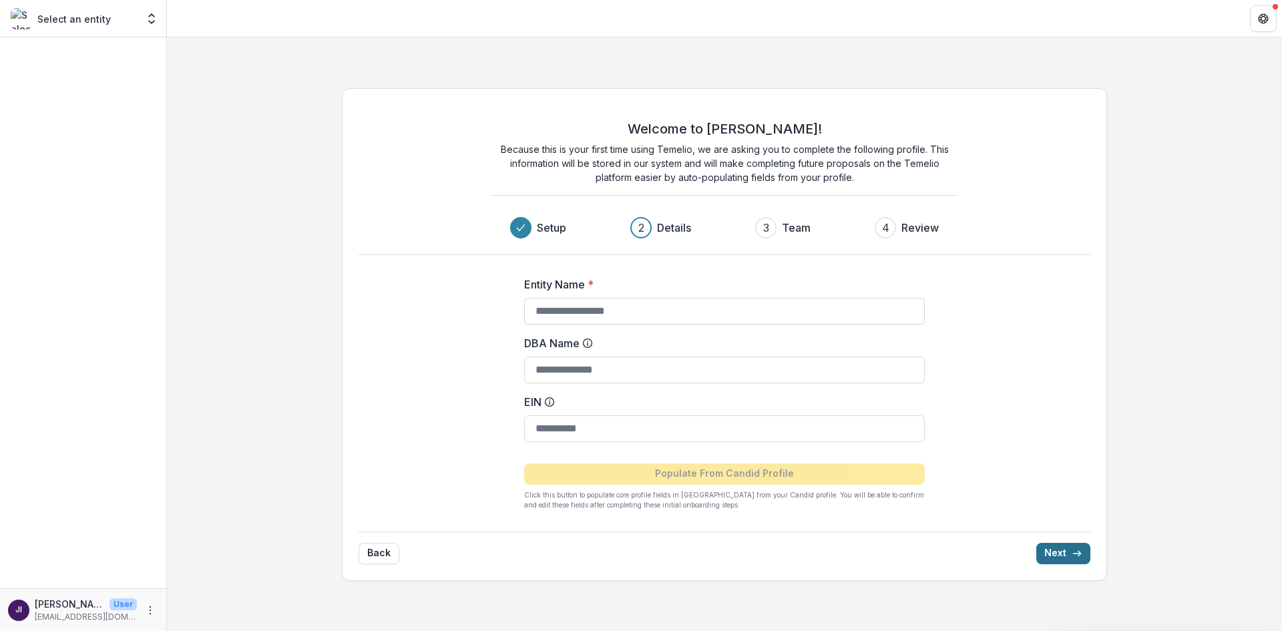
click at [659, 317] on input "Entity Name *" at bounding box center [724, 311] width 400 height 27
type input "**********"
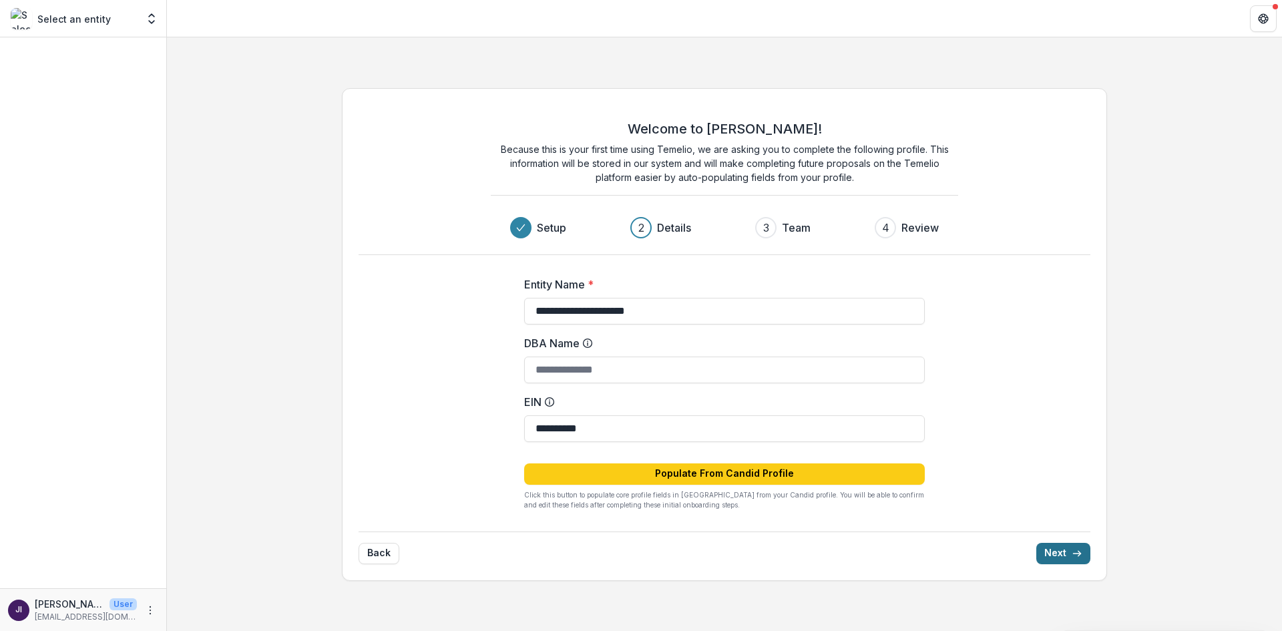
type input "**********"
click at [1072, 548] on icon "submit" at bounding box center [1076, 553] width 11 height 11
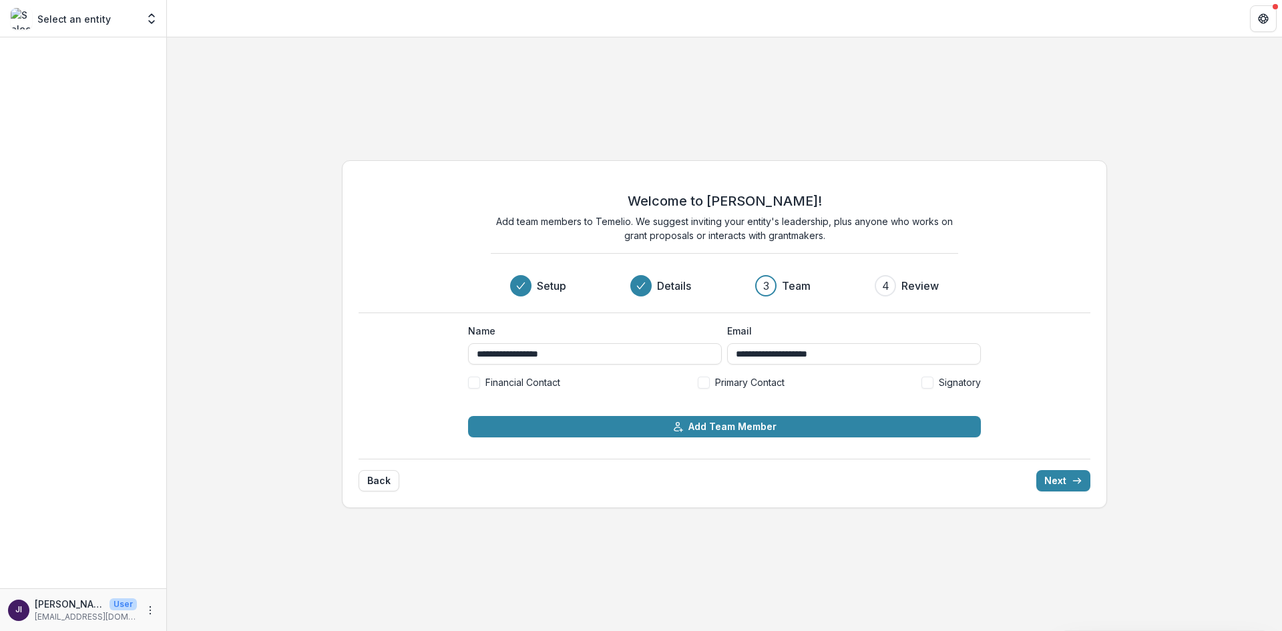
click at [755, 378] on span "Primary Contact" at bounding box center [749, 382] width 69 height 14
click at [1067, 479] on button "Next" at bounding box center [1063, 480] width 54 height 21
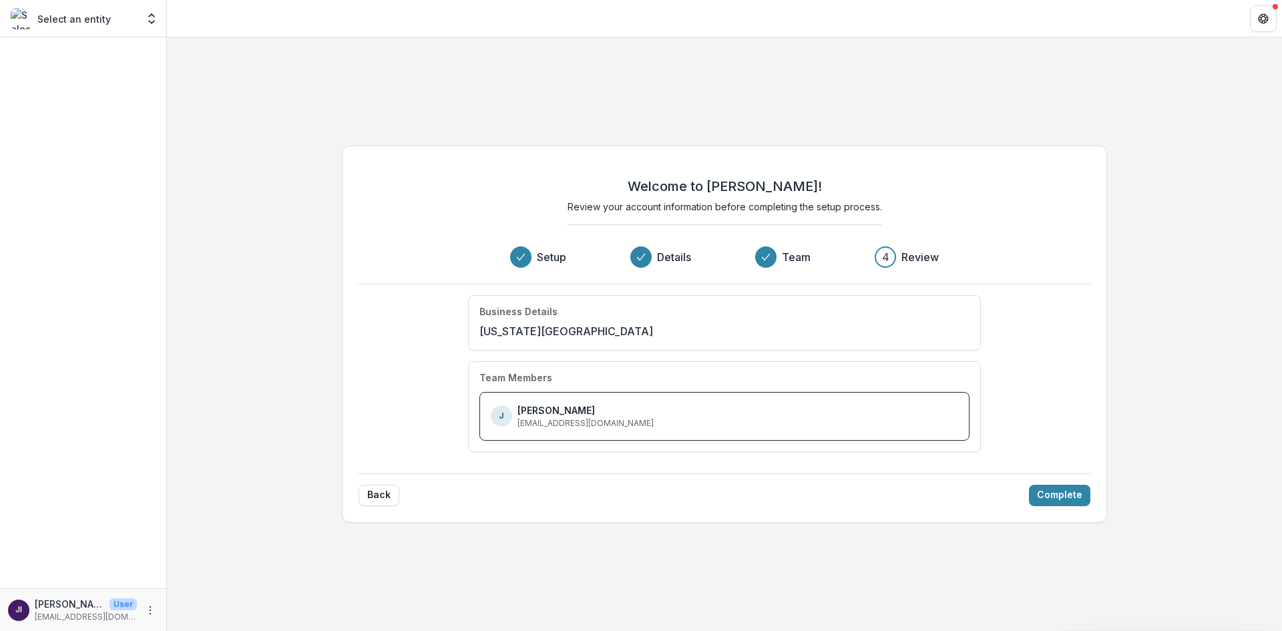
click at [652, 418] on div "J [PERSON_NAME] [EMAIL_ADDRESS][DOMAIN_NAME]" at bounding box center [724, 416] width 467 height 26
click at [384, 489] on button "Back" at bounding box center [378, 495] width 41 height 21
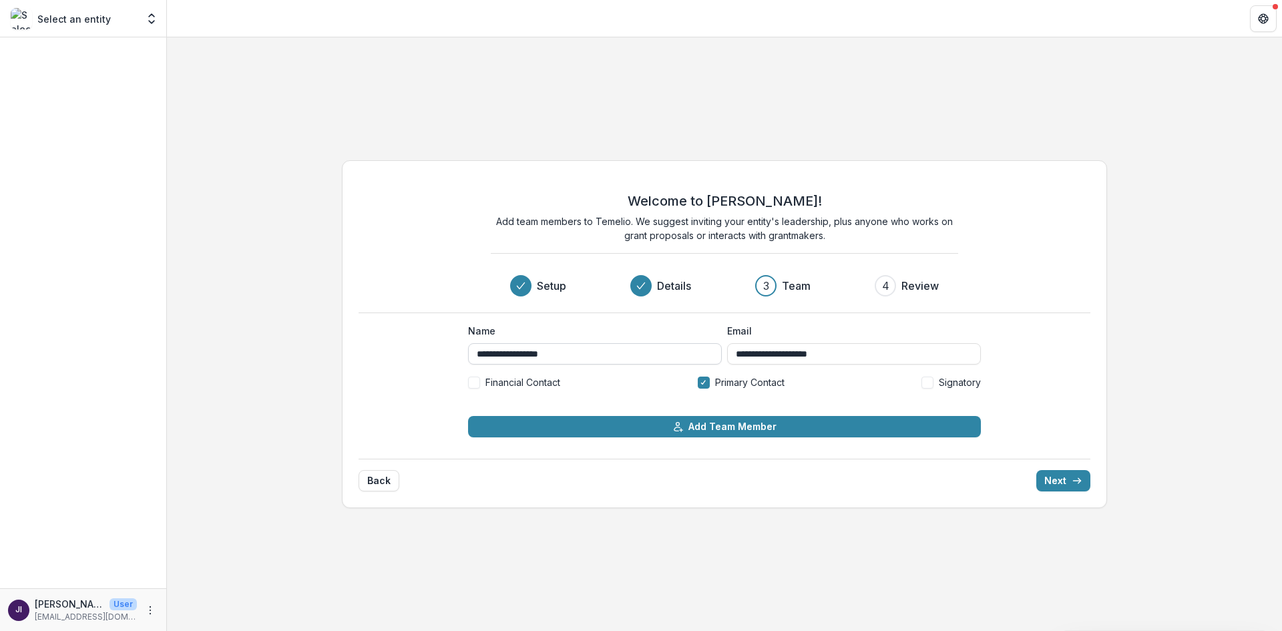
click at [587, 360] on input "**********" at bounding box center [595, 353] width 254 height 21
type input "**********"
click at [1058, 479] on button "Next" at bounding box center [1063, 480] width 54 height 21
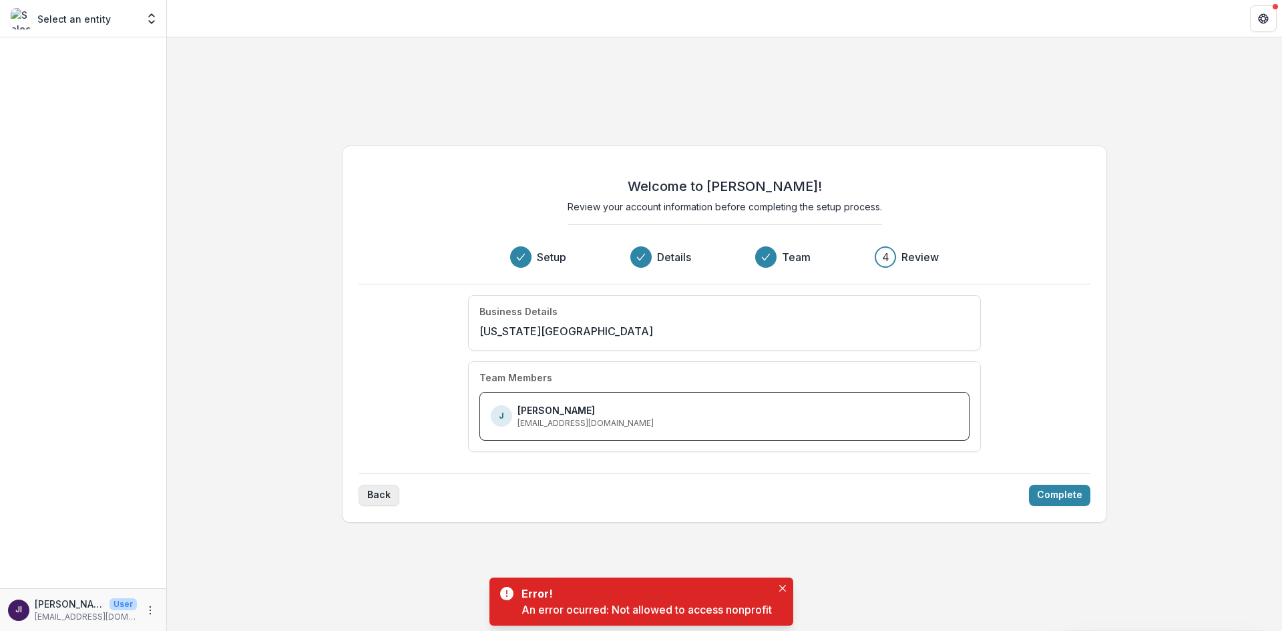
click at [384, 491] on button "Back" at bounding box center [378, 495] width 41 height 21
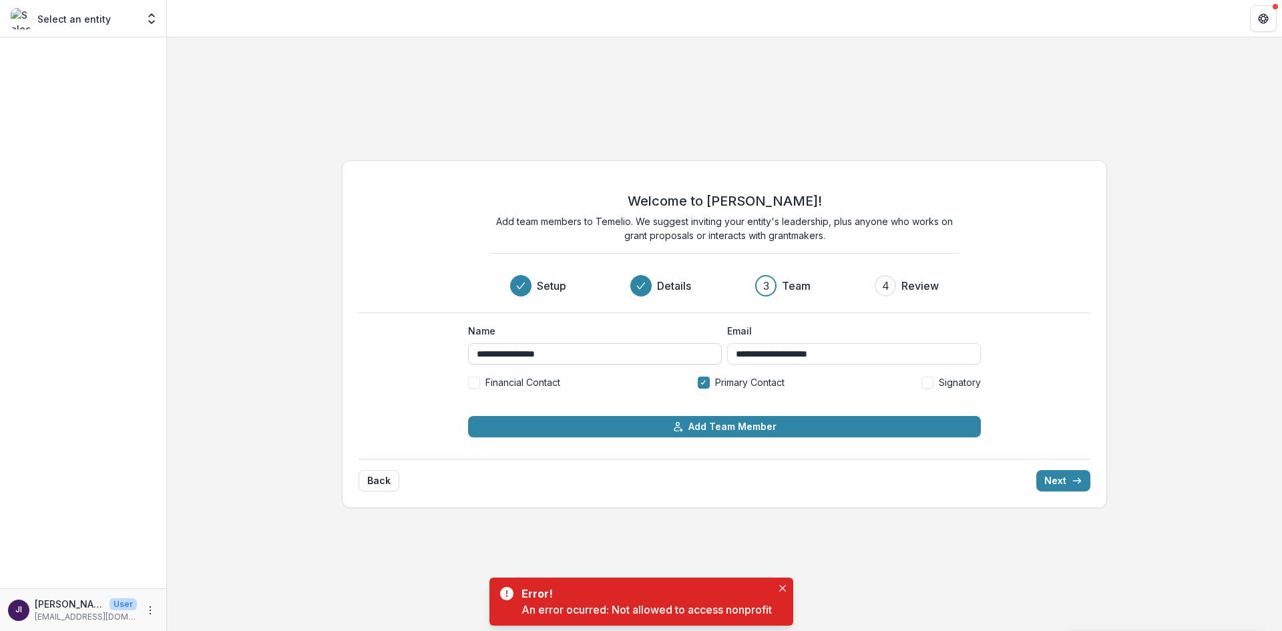
click at [599, 354] on input "**********" at bounding box center [595, 353] width 254 height 21
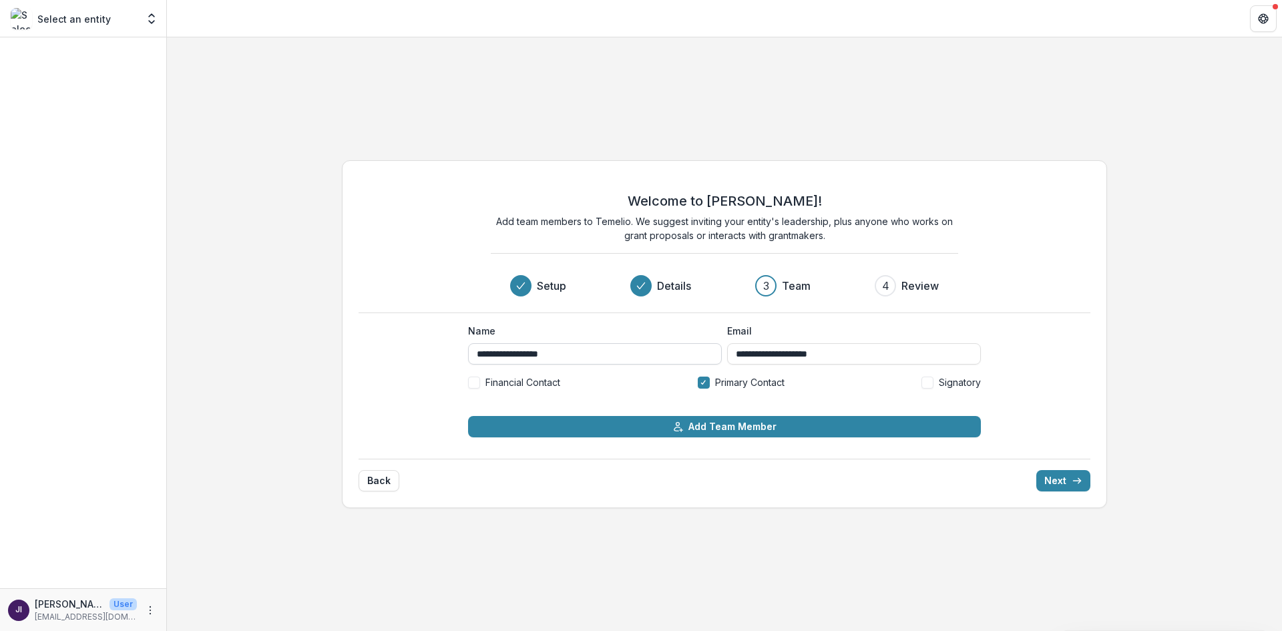
type input "**********"
click at [1067, 479] on button "Next" at bounding box center [1063, 480] width 54 height 21
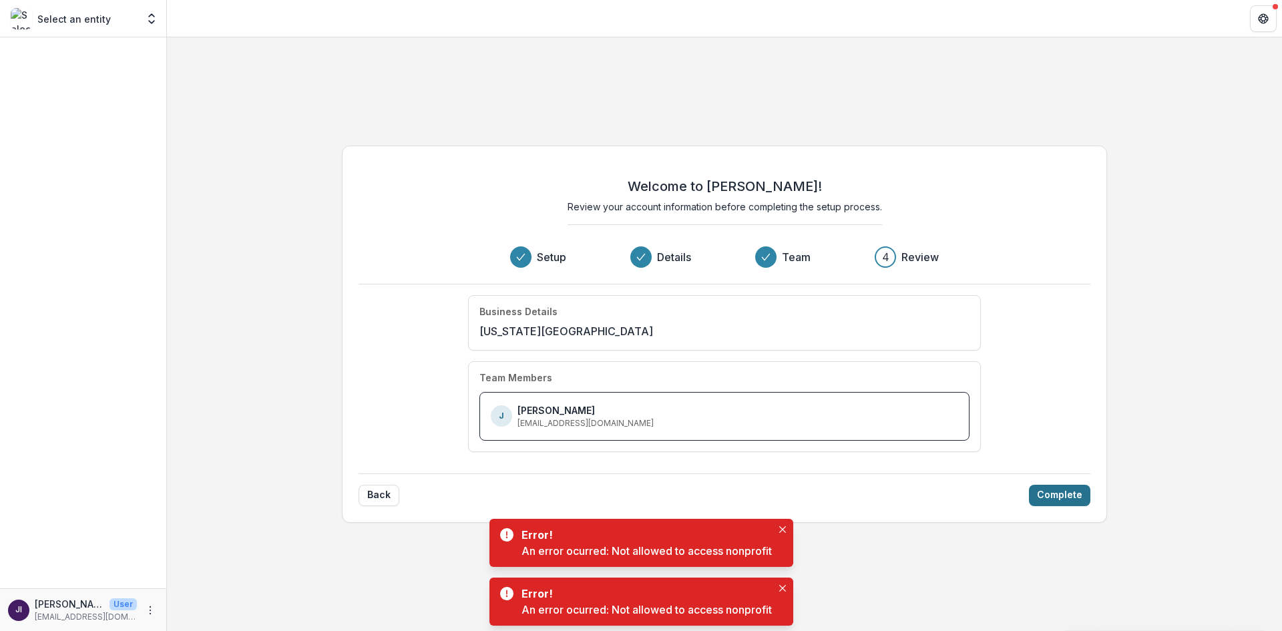
click at [1069, 489] on button "Complete" at bounding box center [1059, 495] width 61 height 21
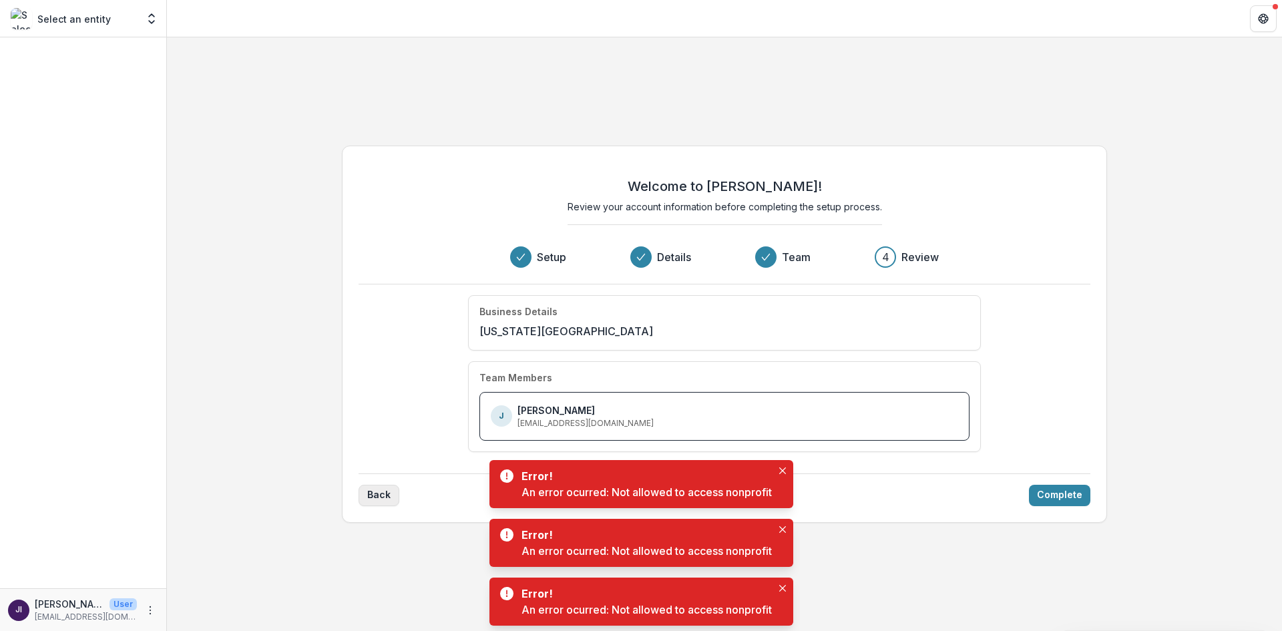
click at [375, 505] on button "Back" at bounding box center [378, 495] width 41 height 21
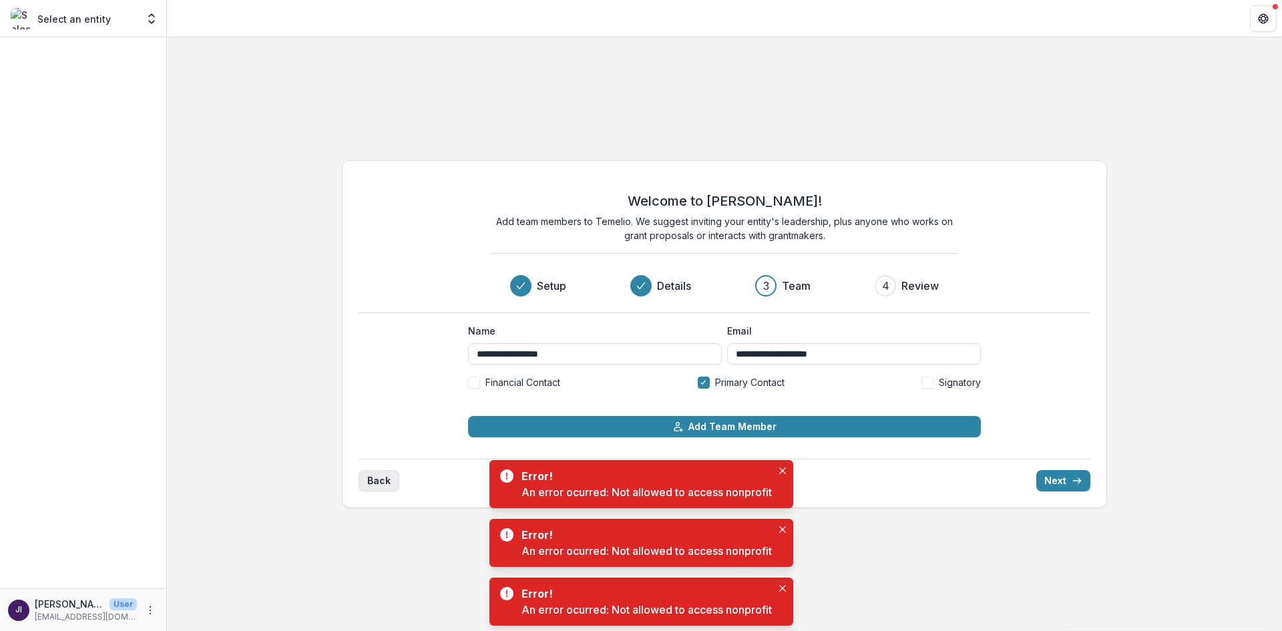
click at [372, 480] on button "Back" at bounding box center [378, 480] width 41 height 21
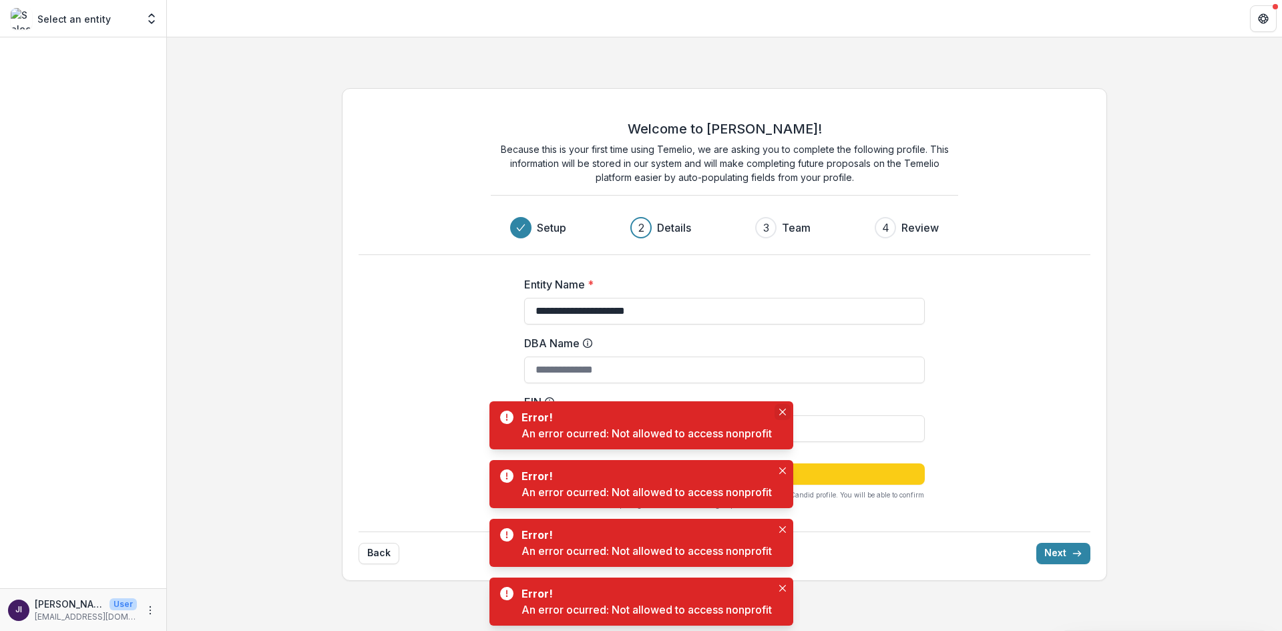
click at [780, 412] on icon "Close" at bounding box center [782, 412] width 7 height 7
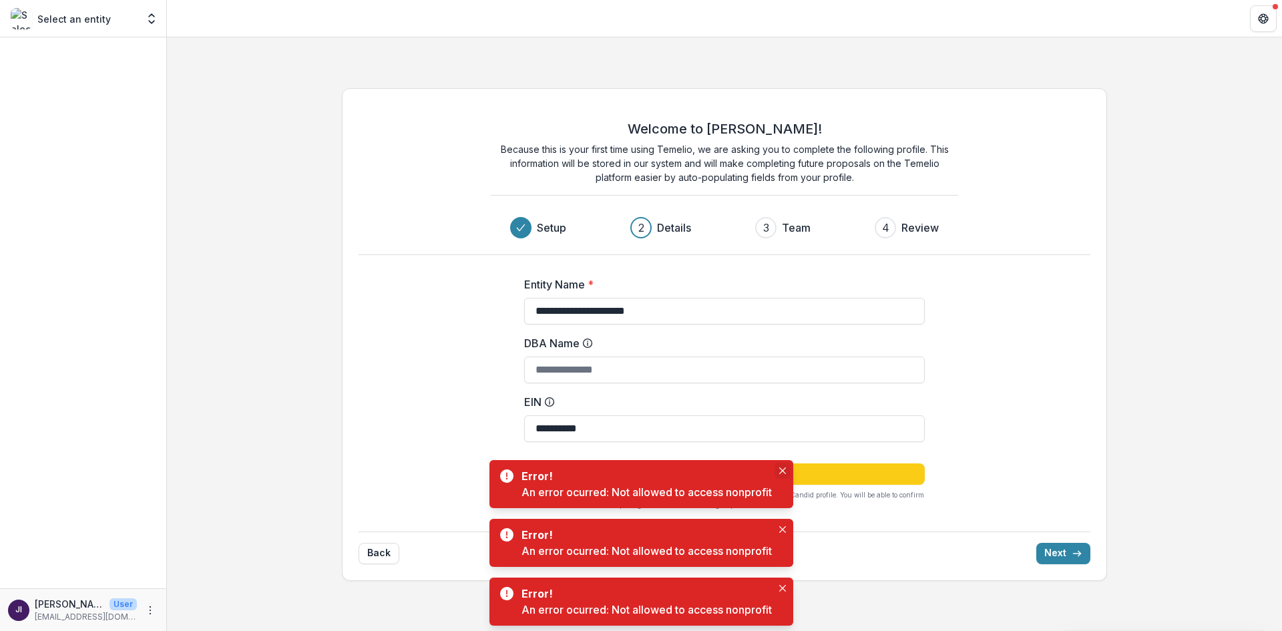
click at [786, 463] on button "Close" at bounding box center [782, 471] width 16 height 16
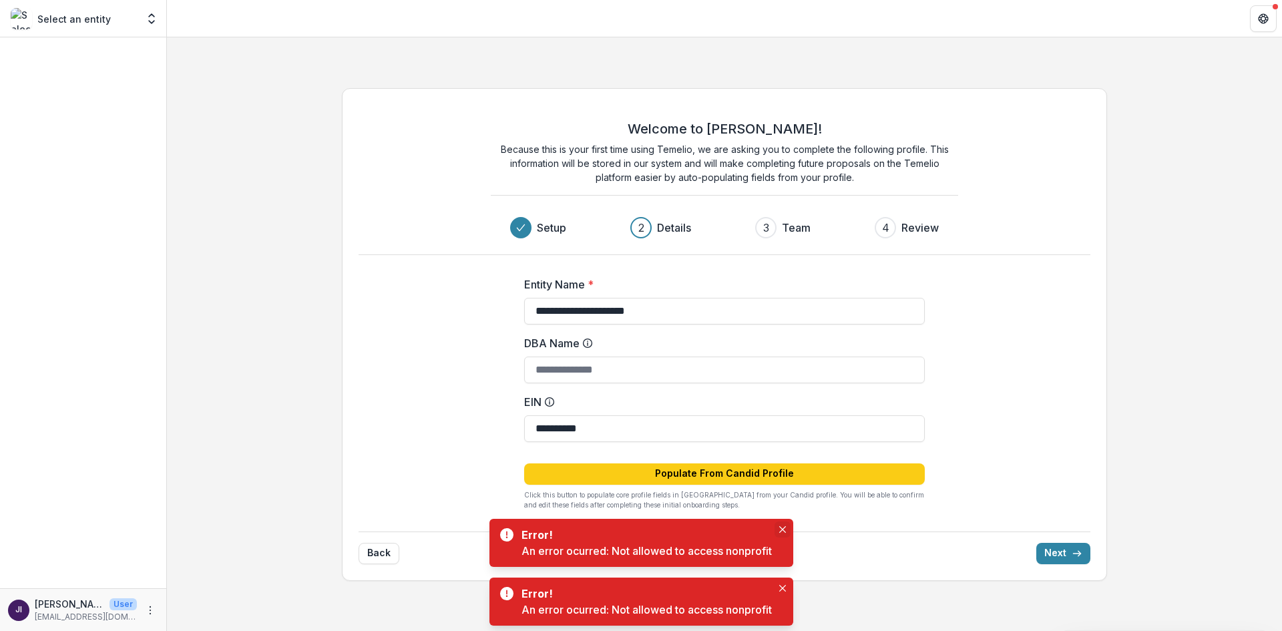
click at [778, 530] on button "Close" at bounding box center [782, 529] width 16 height 16
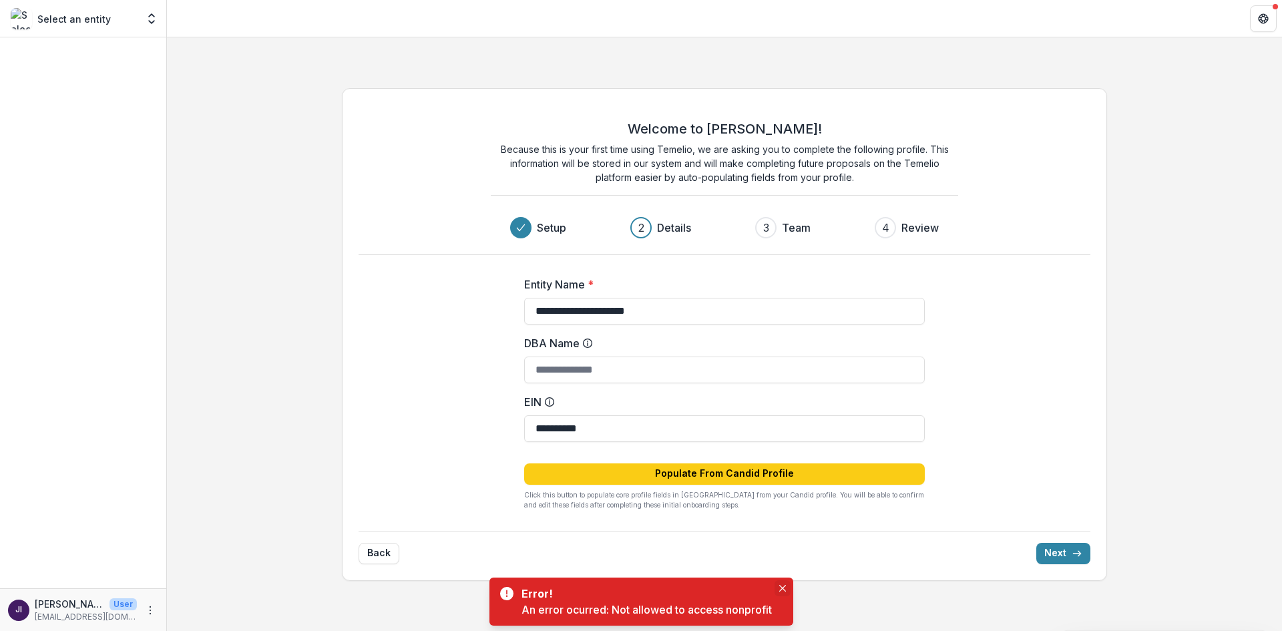
click at [786, 586] on icon "Close" at bounding box center [782, 588] width 7 height 7
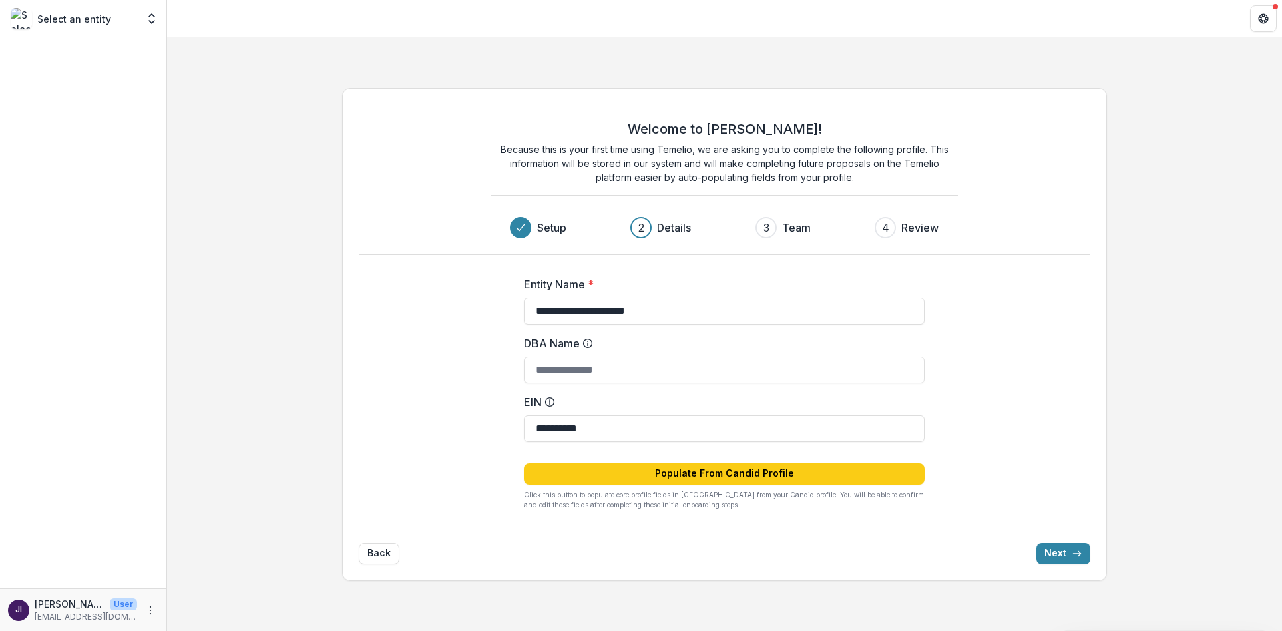
click at [76, 607] on p "[PERSON_NAME]" at bounding box center [69, 604] width 69 height 14
click at [149, 609] on icon "More" at bounding box center [150, 610] width 11 height 11
click at [202, 587] on link "Settings" at bounding box center [238, 582] width 143 height 22
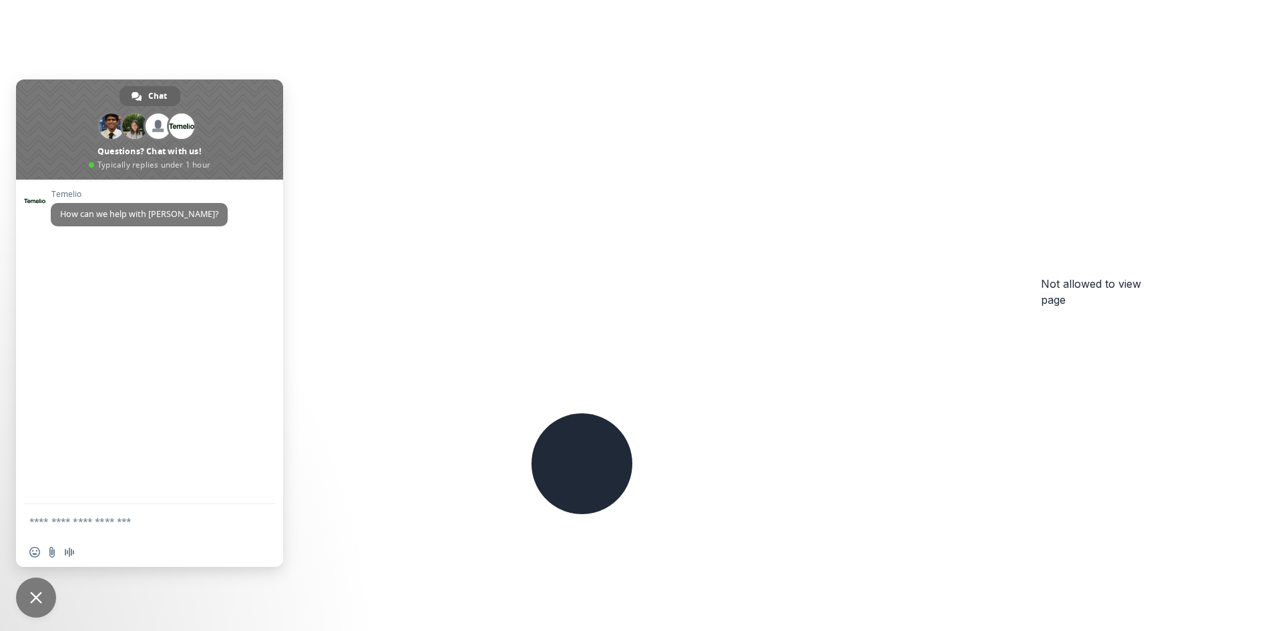
click at [39, 601] on span "Close chat" at bounding box center [36, 597] width 12 height 12
